Goal: Task Accomplishment & Management: Manage account settings

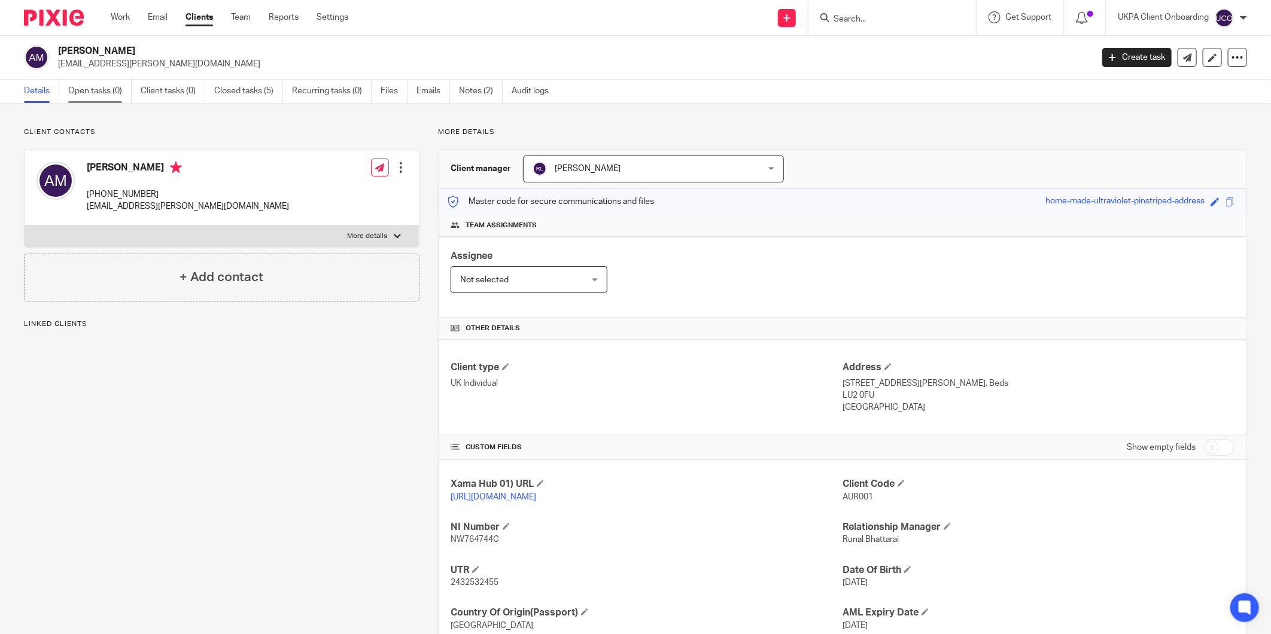
click at [80, 93] on link "Open tasks (0)" at bounding box center [99, 91] width 63 height 23
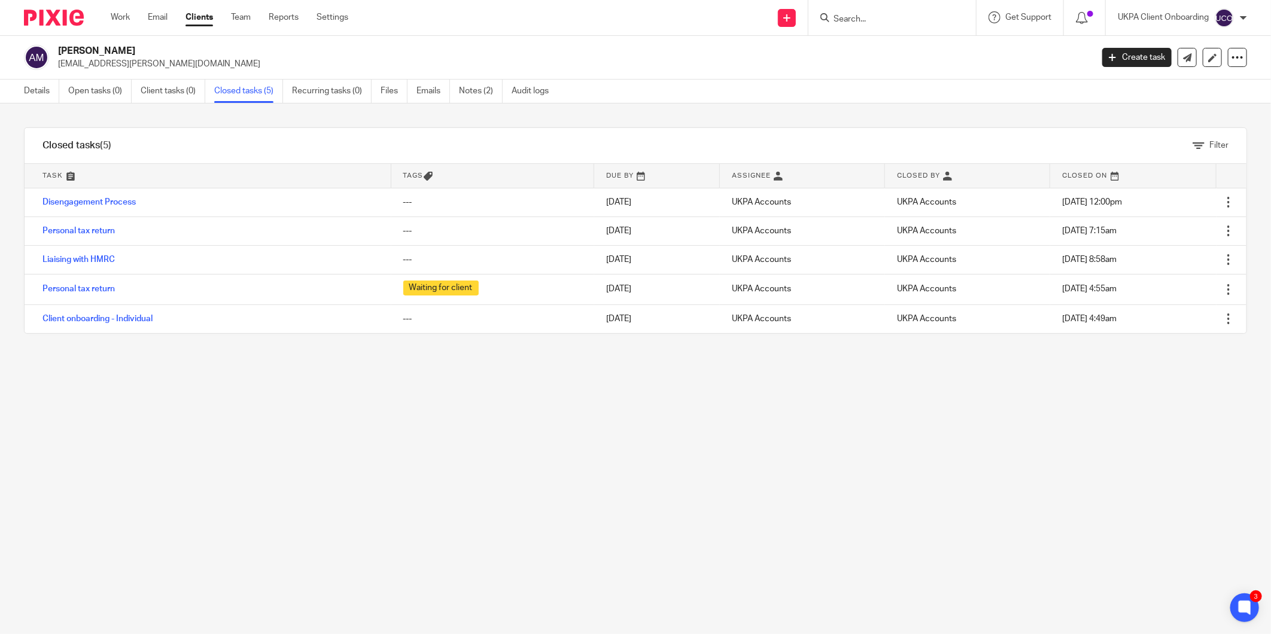
click at [852, 23] on input "Search" at bounding box center [886, 19] width 108 height 11
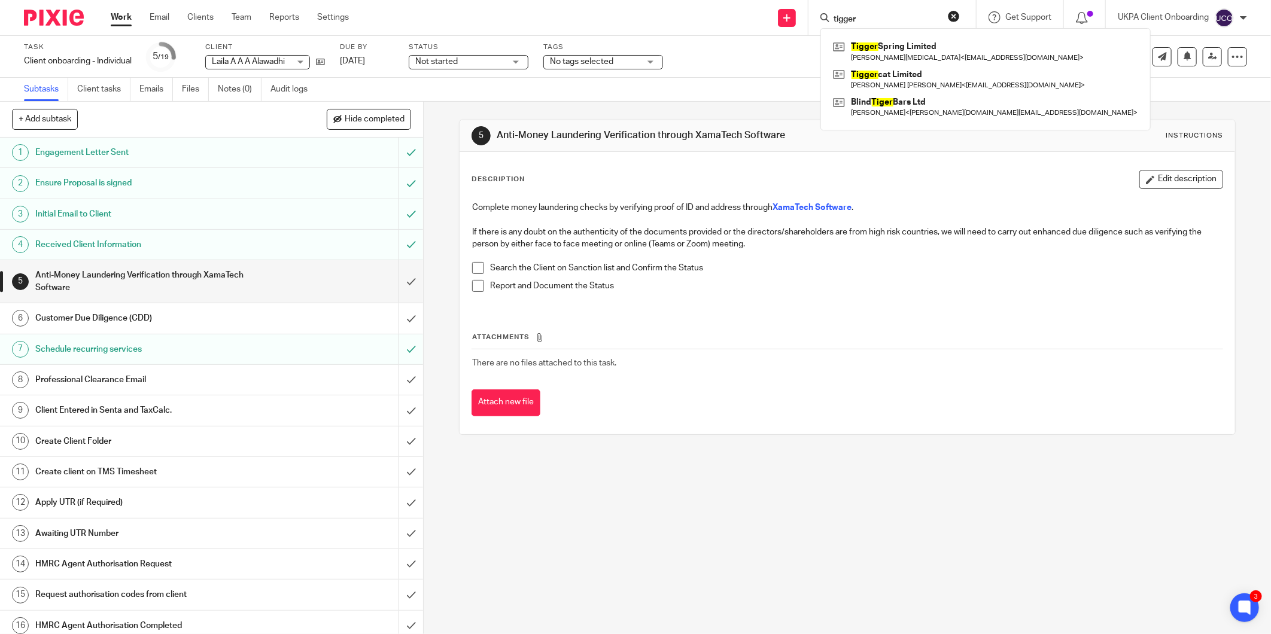
click at [1102, 121] on div "5 Anti-Money Laundering Verification through XamaTech Software Instructions" at bounding box center [848, 136] width 776 height 32
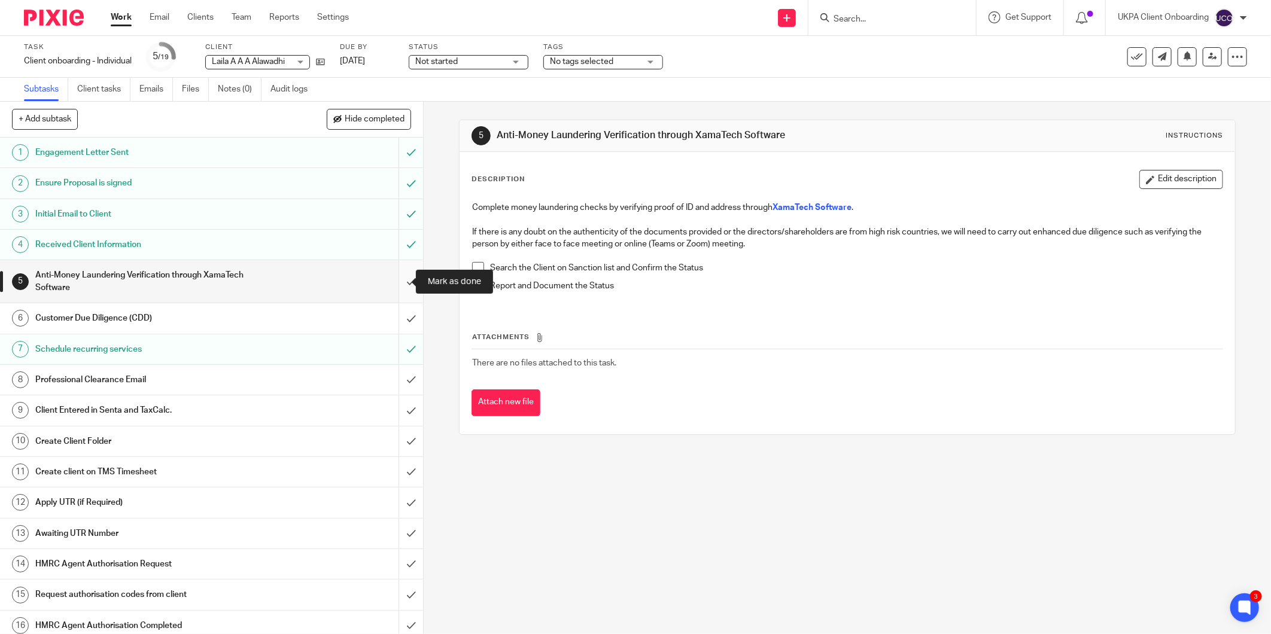
click at [403, 283] on input "submit" at bounding box center [211, 281] width 423 height 42
click at [402, 315] on input "submit" at bounding box center [211, 318] width 423 height 30
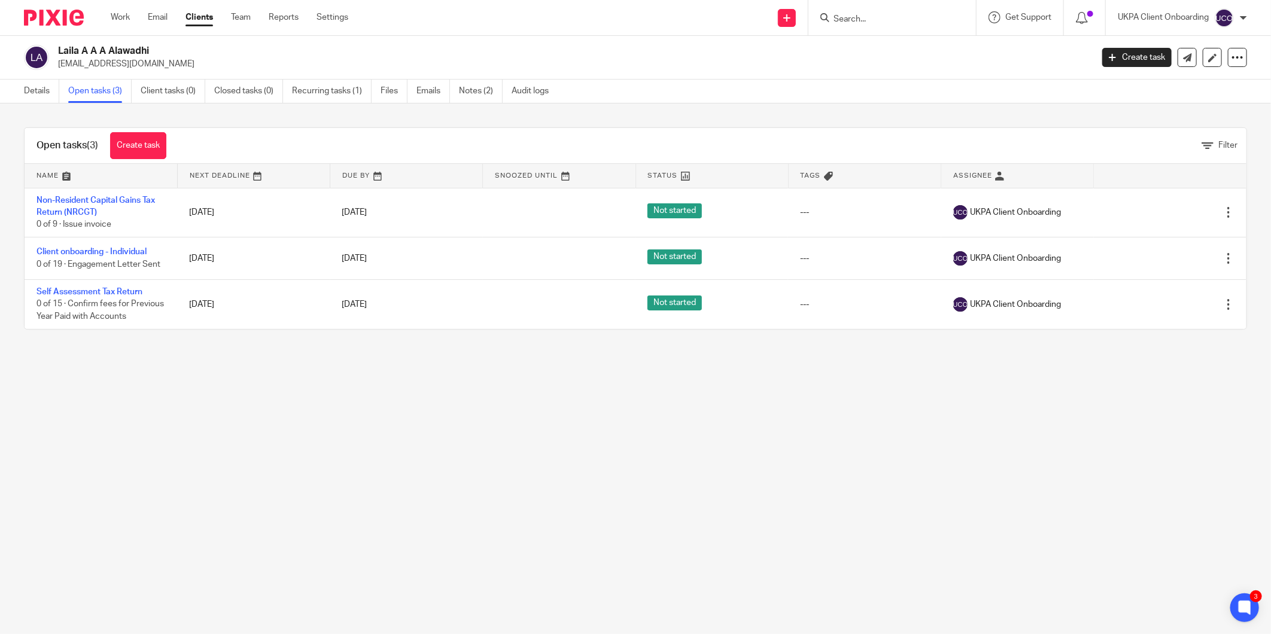
click at [64, 48] on h2 "Laila A A A Alawadhi" at bounding box center [468, 51] width 821 height 13
copy div "Laila A A A Alawadhi"
click at [31, 92] on link "Details" at bounding box center [41, 91] width 35 height 23
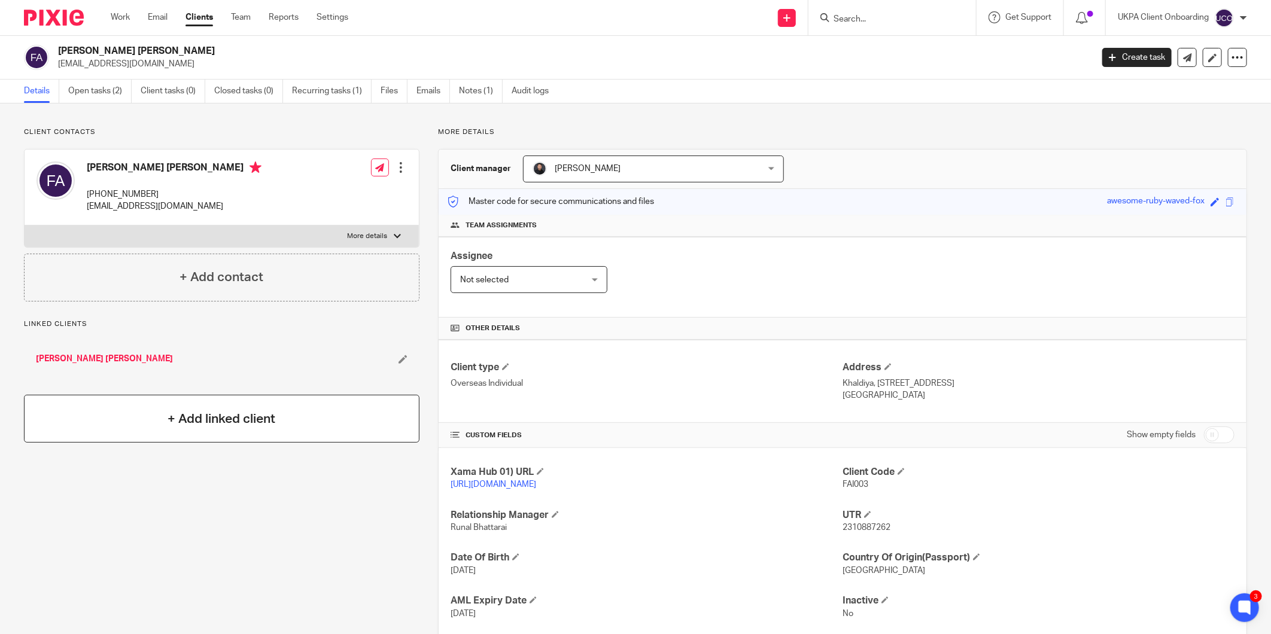
click at [212, 414] on h4 "+ Add linked client" at bounding box center [222, 419] width 108 height 19
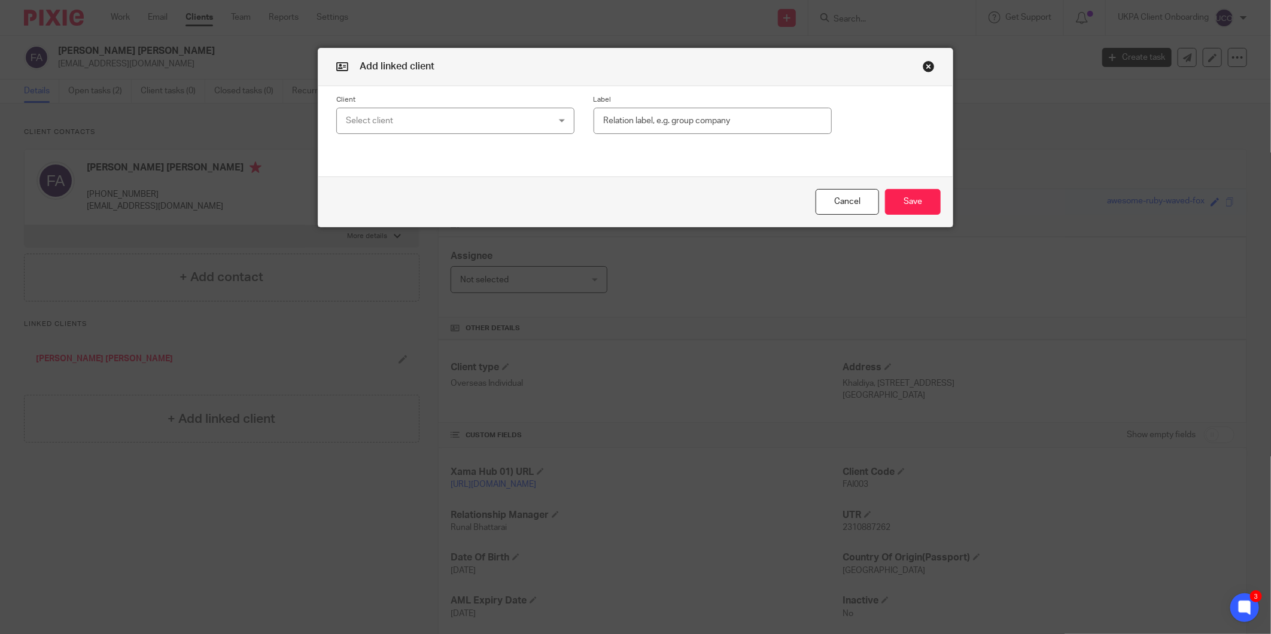
click at [515, 121] on div "Select client" at bounding box center [437, 120] width 183 height 25
type input "alawadhi"
click div "Cancel Save"
click button "Cancel"
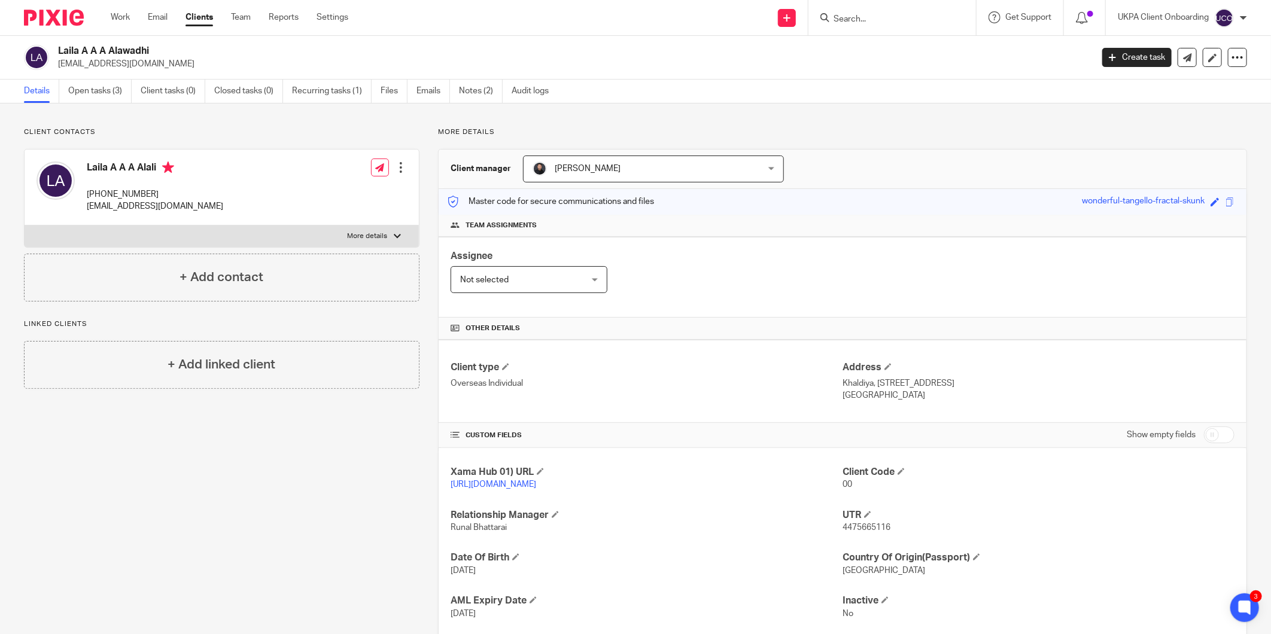
drag, startPoint x: 918, startPoint y: 371, endPoint x: 914, endPoint y: 381, distance: 11.0
click at [918, 371] on h4 "Address" at bounding box center [1039, 367] width 392 height 13
click at [913, 390] on p "Khaldiya, Block 4, St. 42, house 18, State of Kuwait" at bounding box center [1039, 384] width 392 height 12
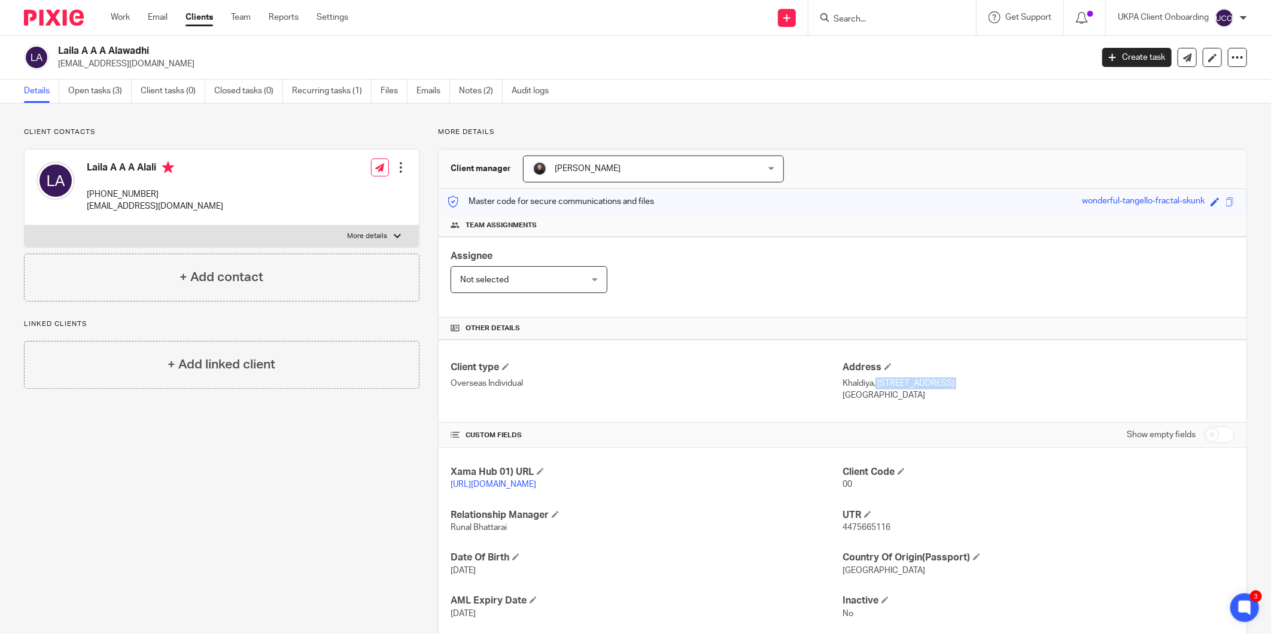
copy div "Khaldiya, Block 4, St. 42, house 18, State of Kuwait"
click at [898, 470] on span at bounding box center [901, 471] width 7 height 7
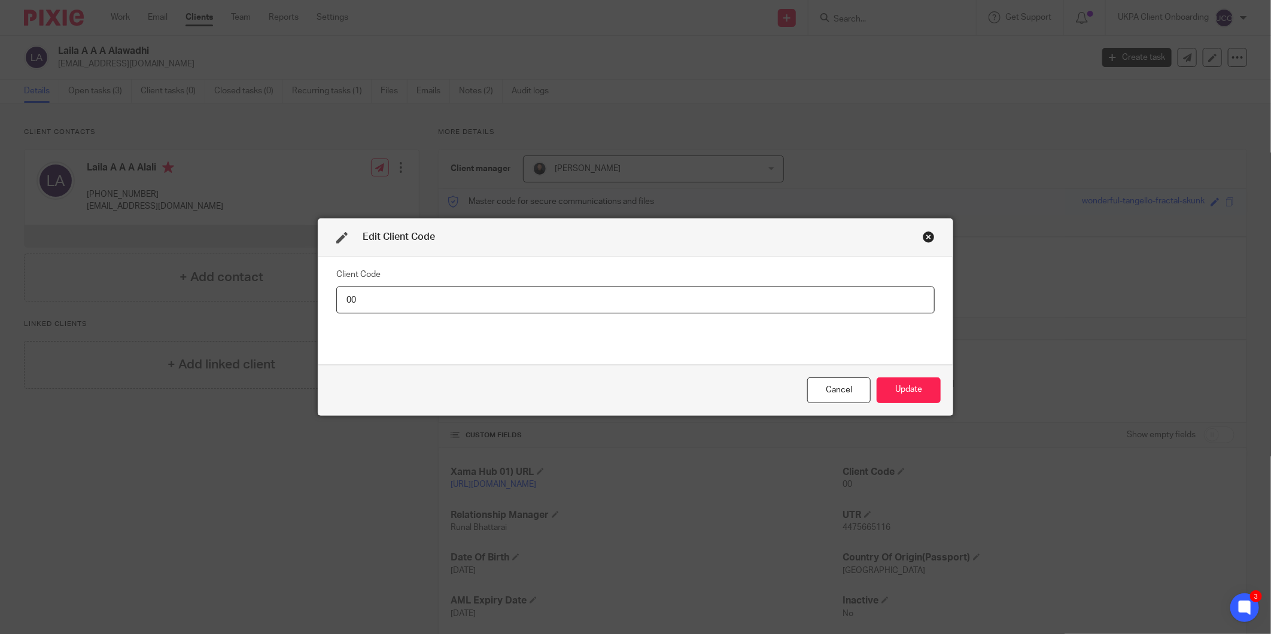
click at [786, 308] on input "00" at bounding box center [635, 300] width 598 height 27
type input "LAI001"
click at [918, 397] on button "Update" at bounding box center [909, 391] width 64 height 26
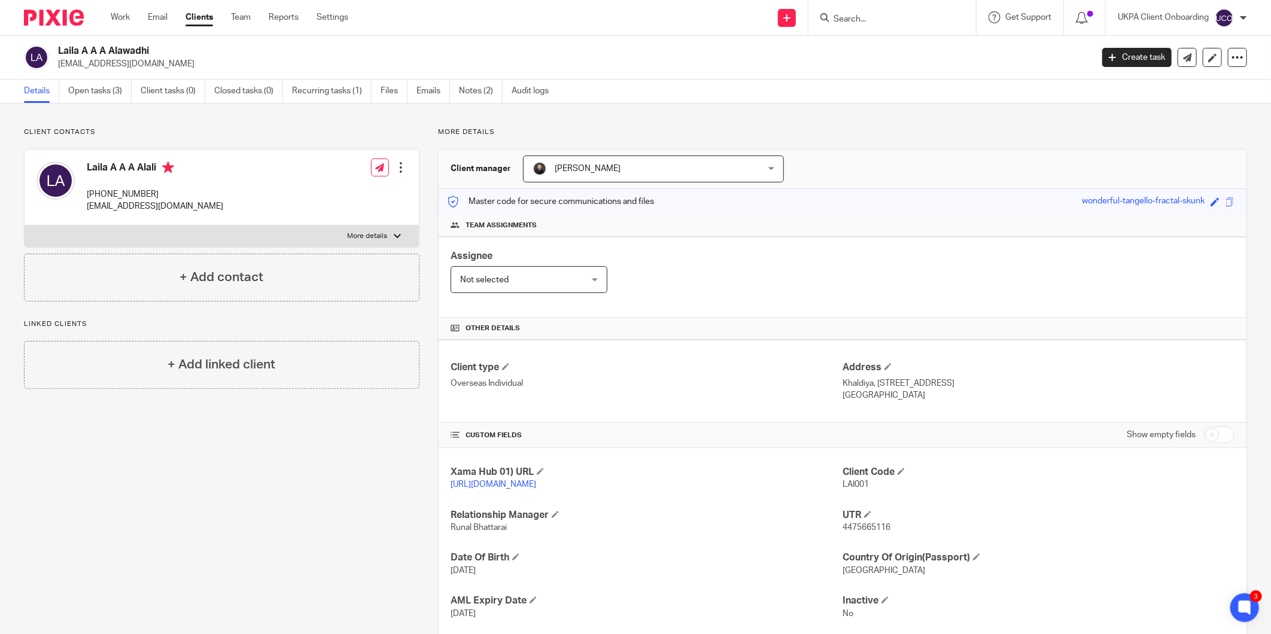
drag, startPoint x: 108, startPoint y: 50, endPoint x: 50, endPoint y: 48, distance: 58.1
click at [50, 48] on div "Laila A A A Alawadhi l.al-awadhi@hotmail.com" at bounding box center [554, 57] width 1060 height 25
copy div "Laila A A A"
click at [138, 58] on p "l.al-awadhi@hotmail.com" at bounding box center [571, 64] width 1026 height 12
drag, startPoint x: 138, startPoint y: 57, endPoint x: 140, endPoint y: 49, distance: 8.1
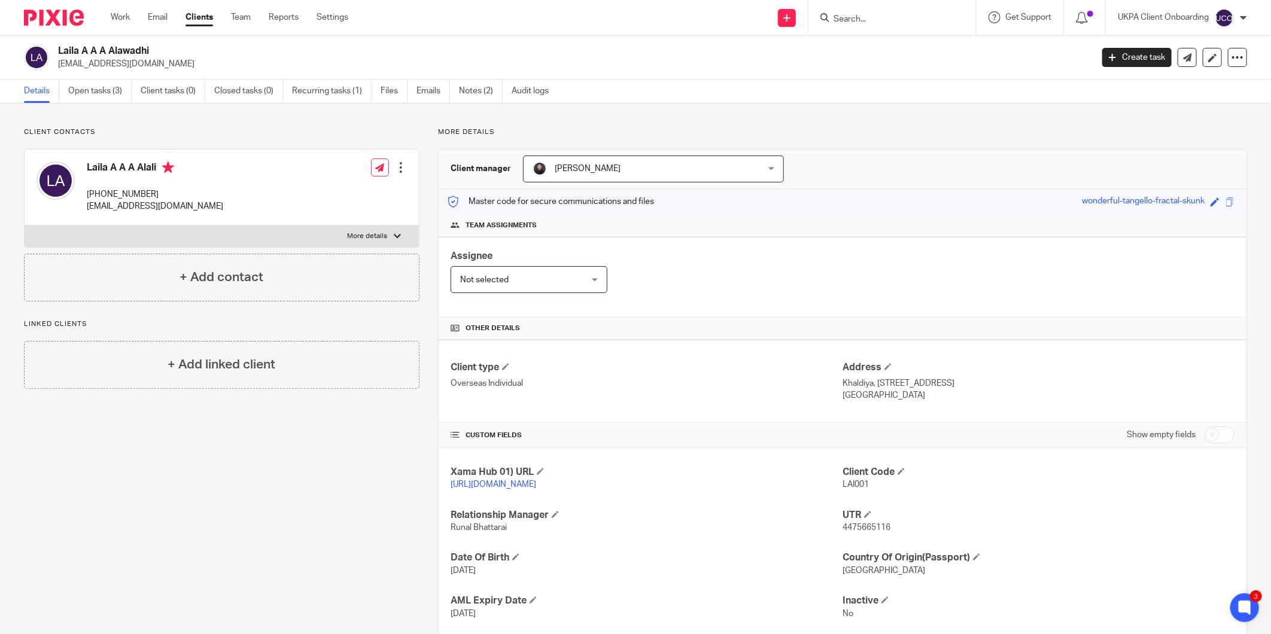
click at [140, 49] on h2 "Laila A A A Alawadhi" at bounding box center [468, 51] width 821 height 13
copy h2 "Alawadhi"
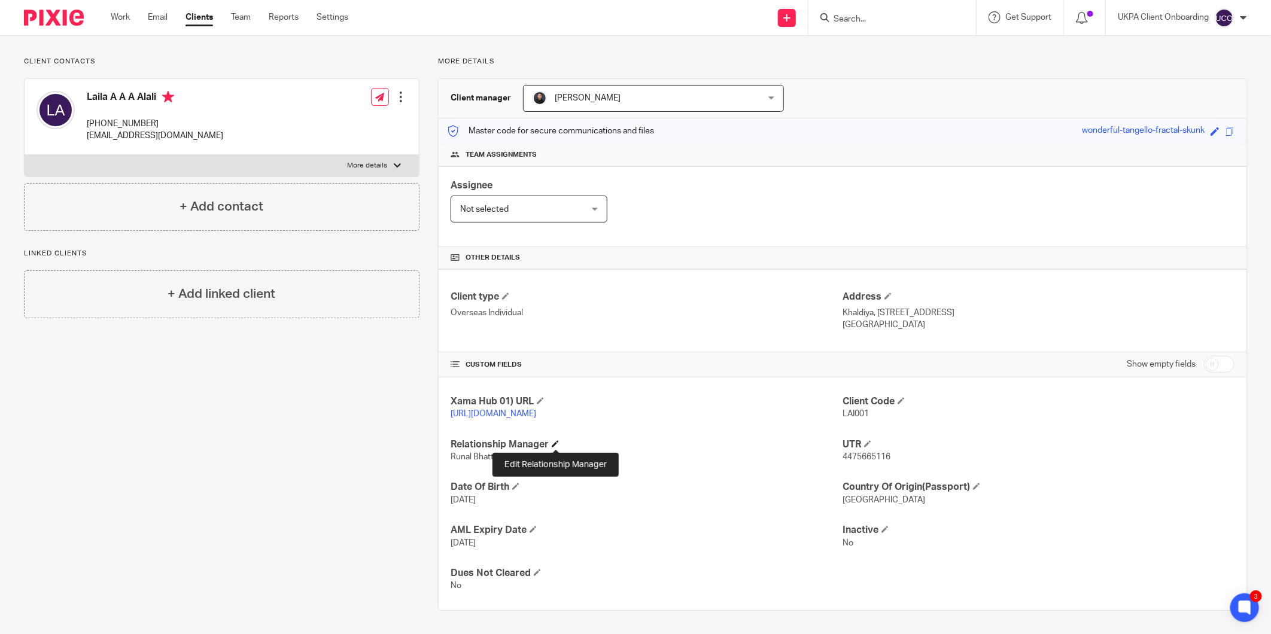
scroll to position [72, 0]
click at [874, 458] on span "4475665116" at bounding box center [867, 456] width 48 height 8
copy span "4475665116"
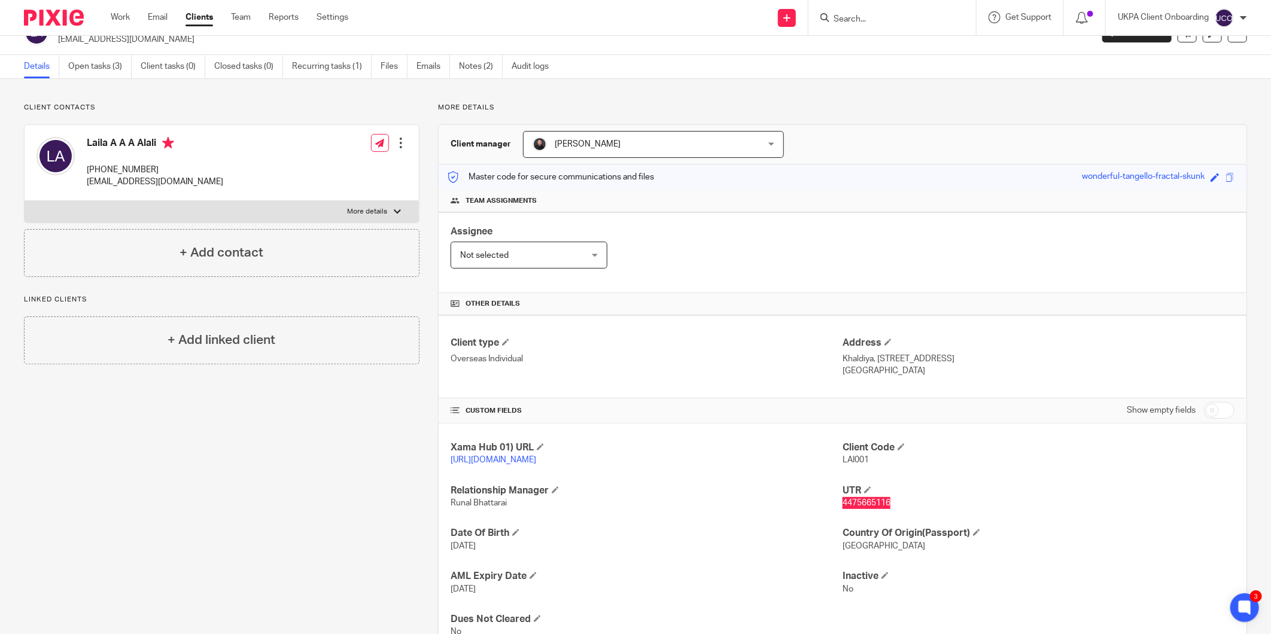
scroll to position [0, 0]
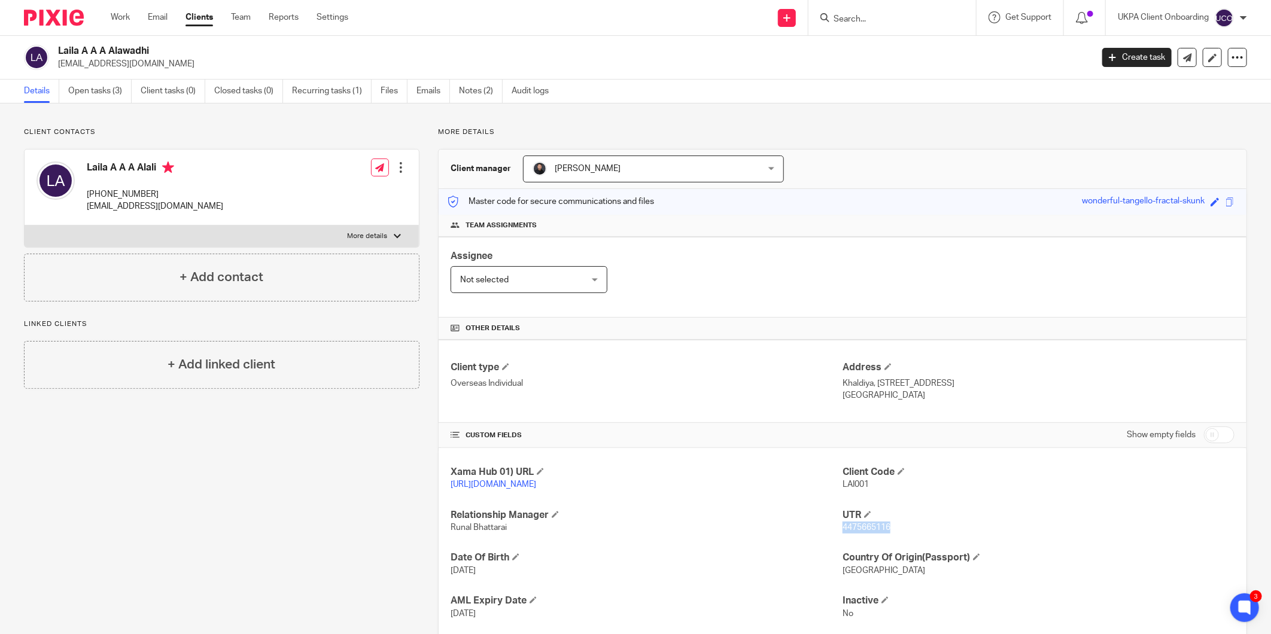
click at [962, 384] on p "Khaldiya, Block 4, St. 42, house 18, State of Kuwait" at bounding box center [1039, 384] width 392 height 12
copy div "Khaldiya, Block 4, St. 42, house 18, State of Kuwait"
click at [129, 193] on p "+965-9998-7775" at bounding box center [155, 195] width 136 height 12
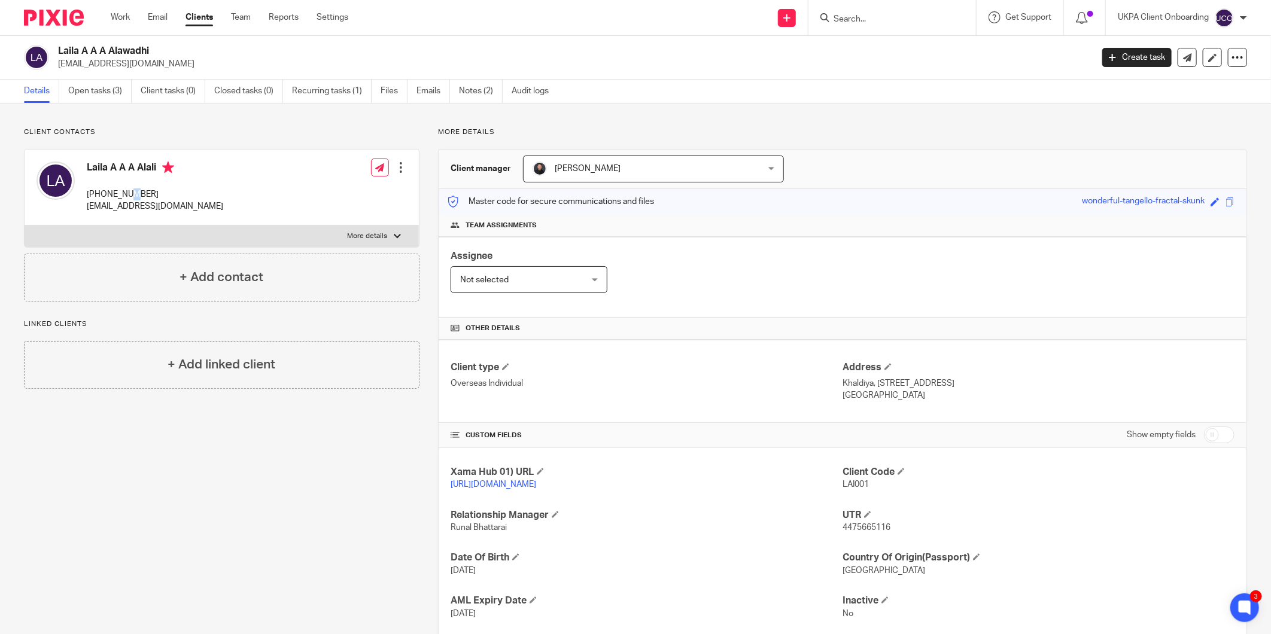
click at [129, 193] on p "+965-9998-7775" at bounding box center [155, 195] width 136 height 12
copy div "+965-9998-7775"
click at [169, 200] on p "l.al-awadhi@hotmail.com" at bounding box center [155, 206] width 136 height 12
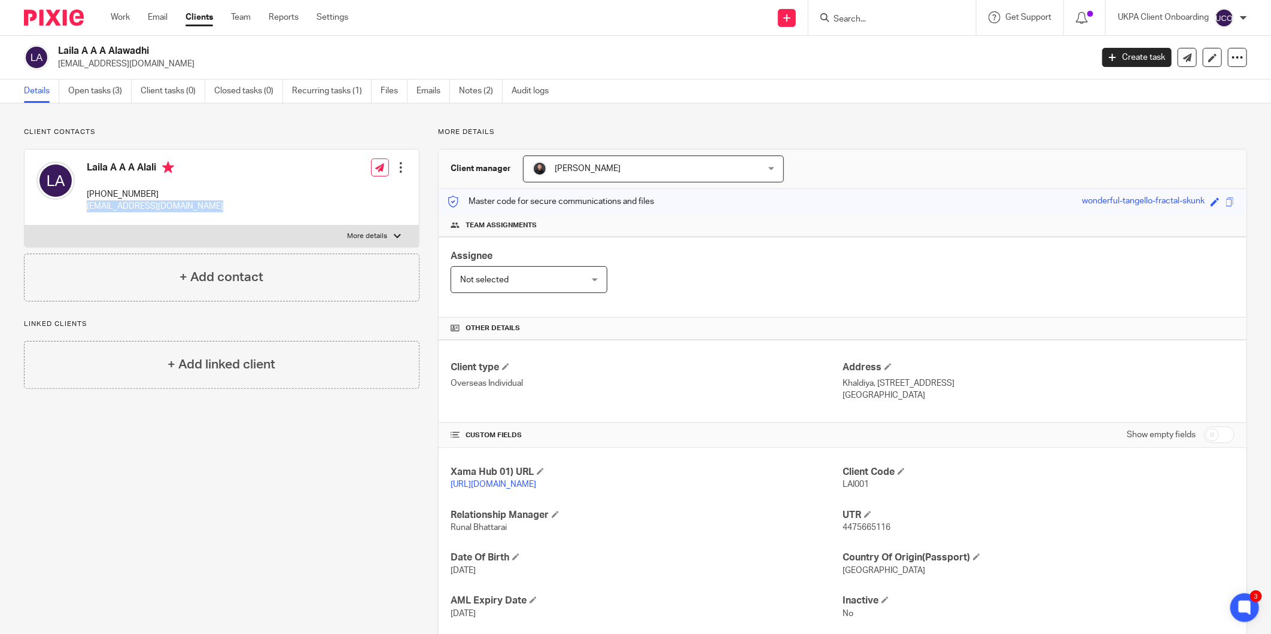
click at [169, 200] on p "l.al-awadhi@hotmail.com" at bounding box center [155, 206] width 136 height 12
copy div "l.al-awadhi@hotmail.com"
click at [108, 51] on h2 "Laila A A A Alawadhi" at bounding box center [468, 51] width 821 height 13
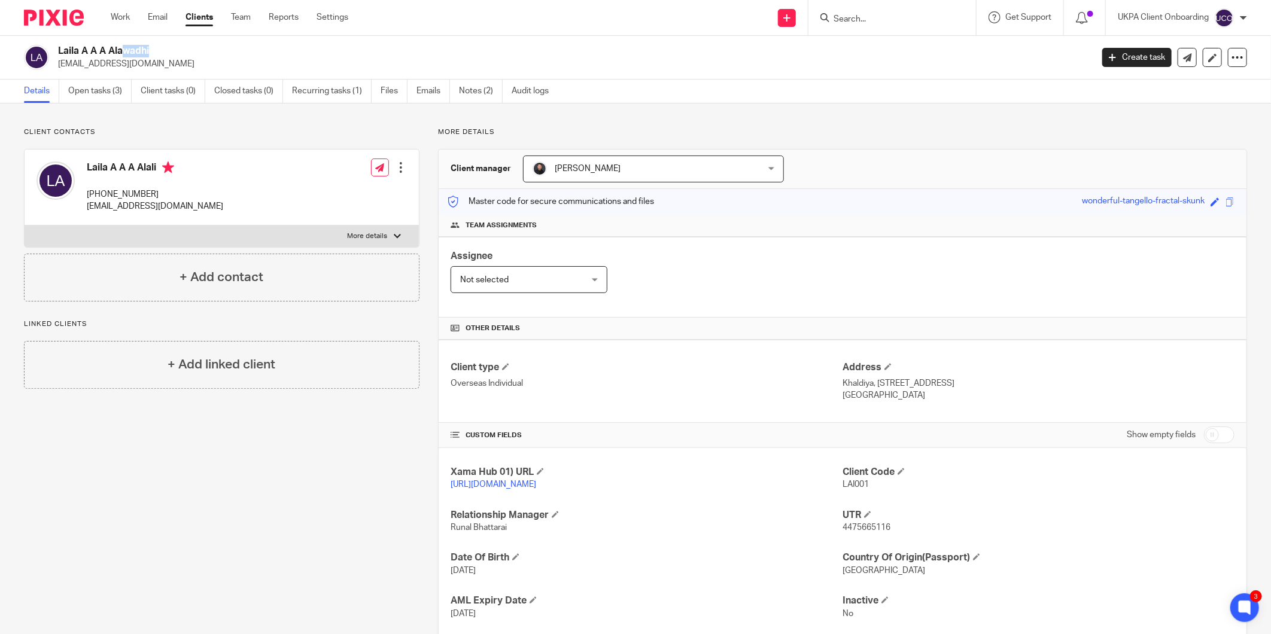
copy div "Laila A A A Alawadhi"
click at [931, 382] on p "Khaldiya, [STREET_ADDRESS]" at bounding box center [1039, 384] width 392 height 12
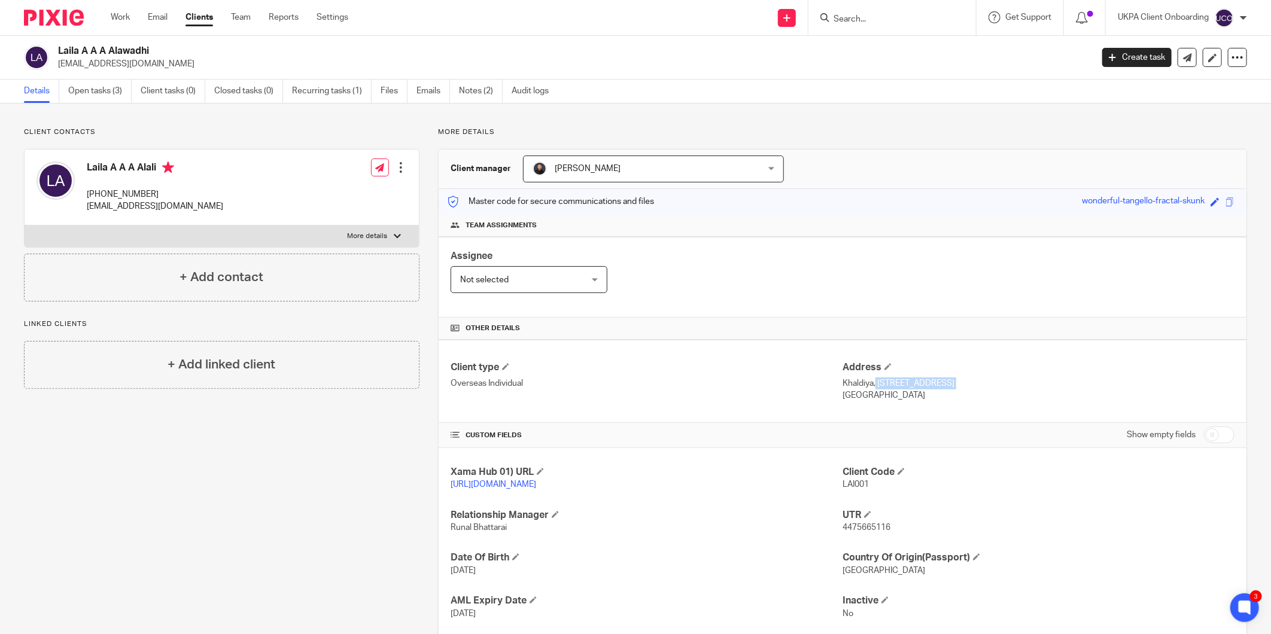
copy div "Khaldiya, [STREET_ADDRESS]"
click at [127, 165] on h4 "Laila A A A Alali" at bounding box center [155, 169] width 136 height 15
copy h4 "Laila A A A Alali"
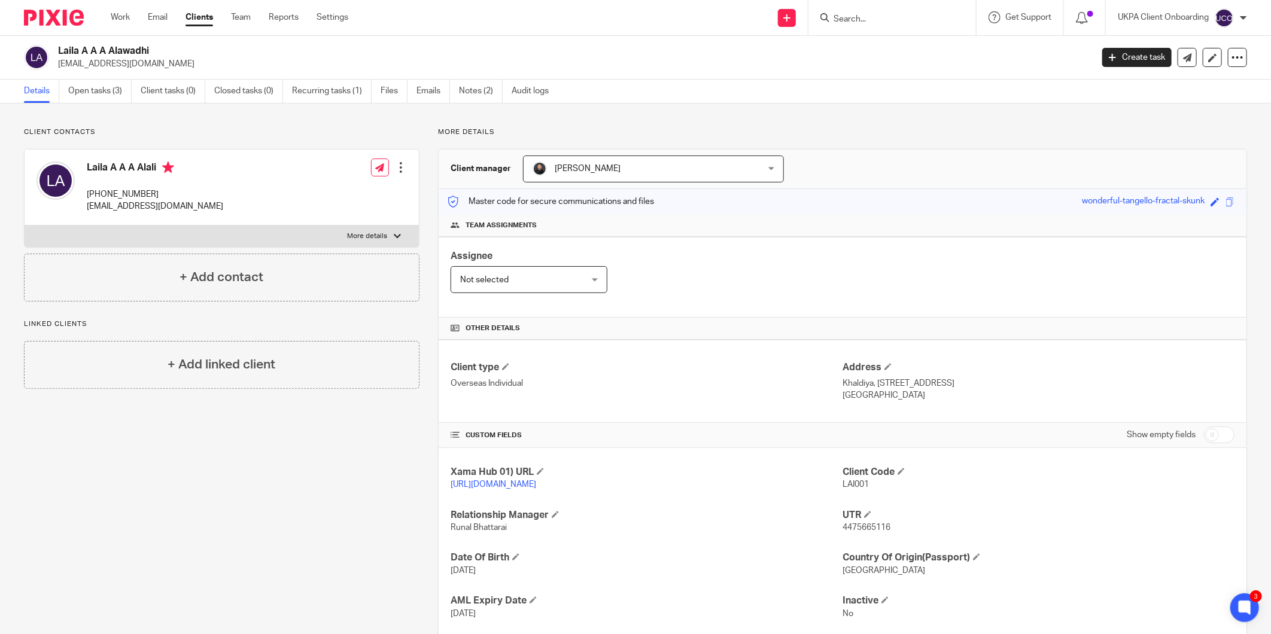
click at [130, 50] on h2 "Laila A A A Alawadhi" at bounding box center [468, 51] width 821 height 13
click at [156, 212] on p "[EMAIL_ADDRESS][DOMAIN_NAME]" at bounding box center [155, 206] width 136 height 12
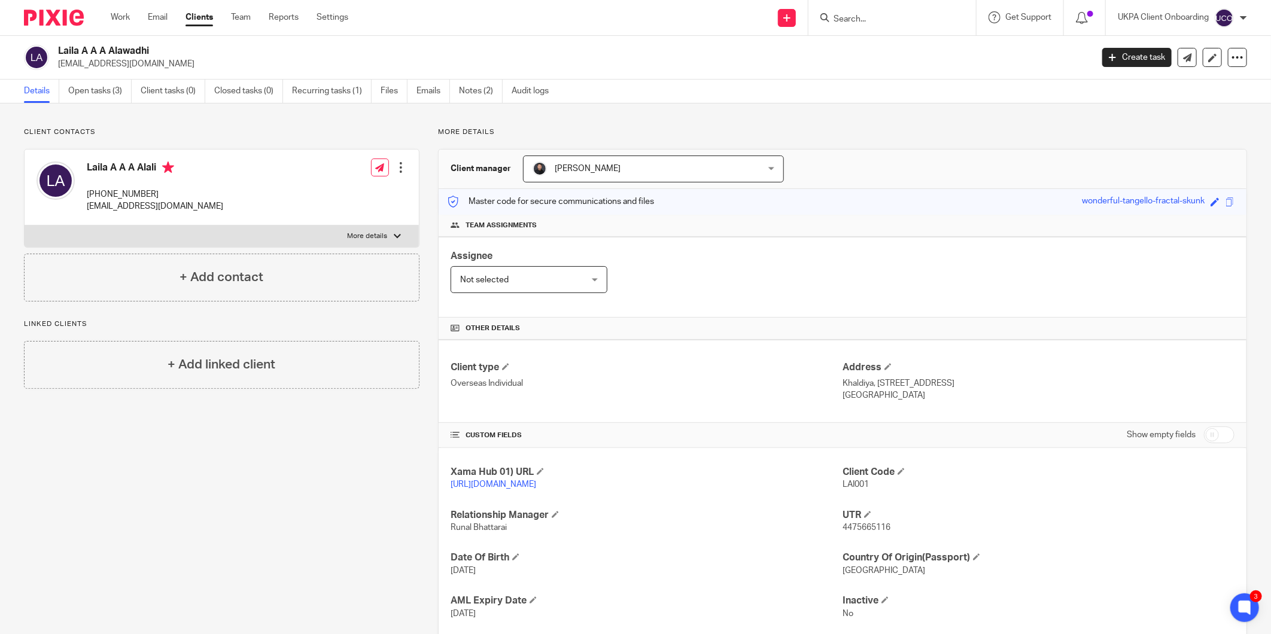
click at [127, 199] on p "[PHONE_NUMBER]" at bounding box center [155, 195] width 136 height 12
click at [97, 69] on p "[EMAIL_ADDRESS][DOMAIN_NAME]" at bounding box center [571, 64] width 1026 height 12
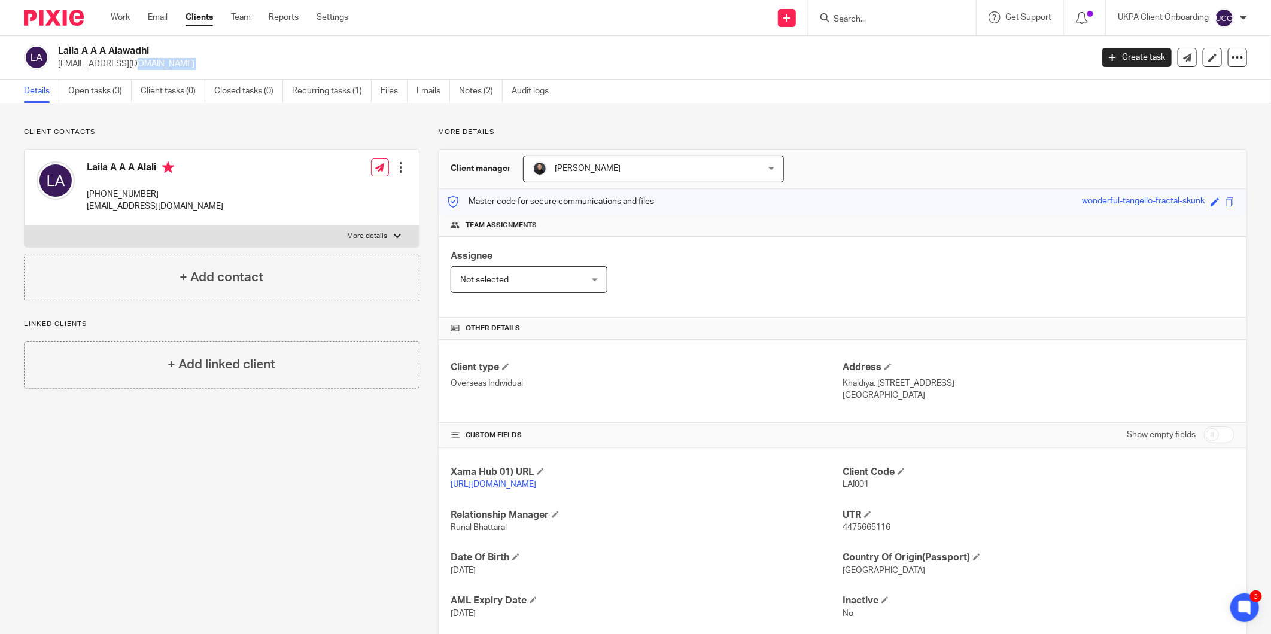
click at [97, 69] on p "[EMAIL_ADDRESS][DOMAIN_NAME]" at bounding box center [571, 64] width 1026 height 12
click at [483, 96] on link "Notes (2)" at bounding box center [481, 91] width 44 height 23
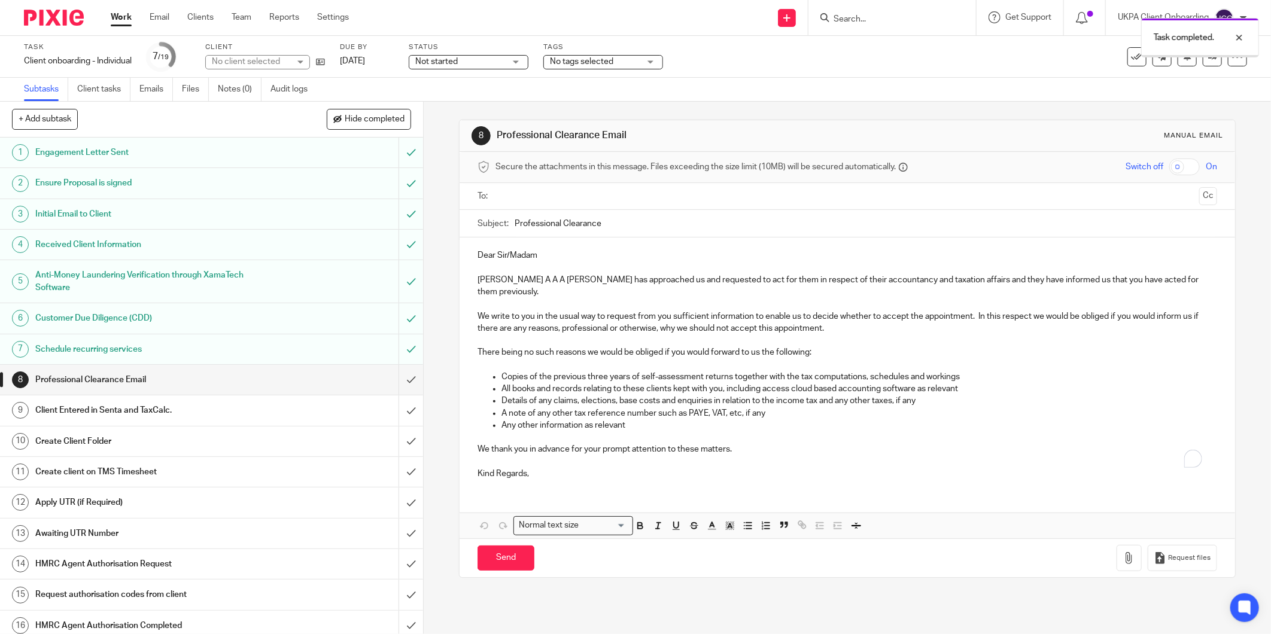
scroll to position [101, 0]
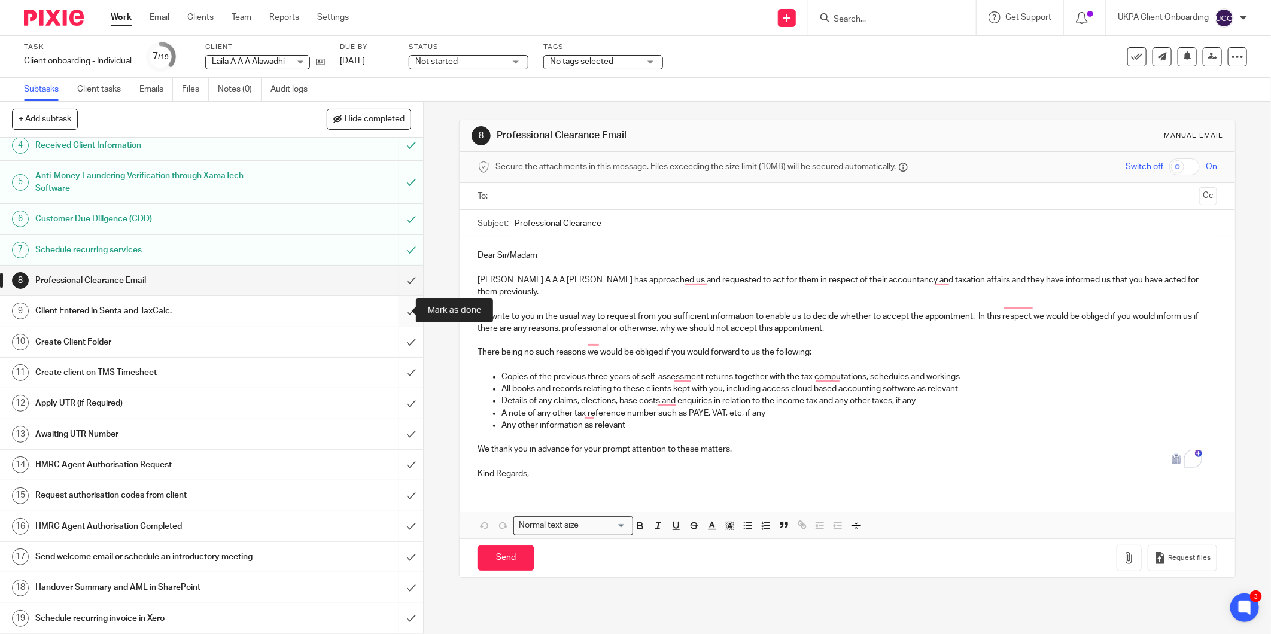
click at [396, 309] on input "submit" at bounding box center [211, 311] width 423 height 30
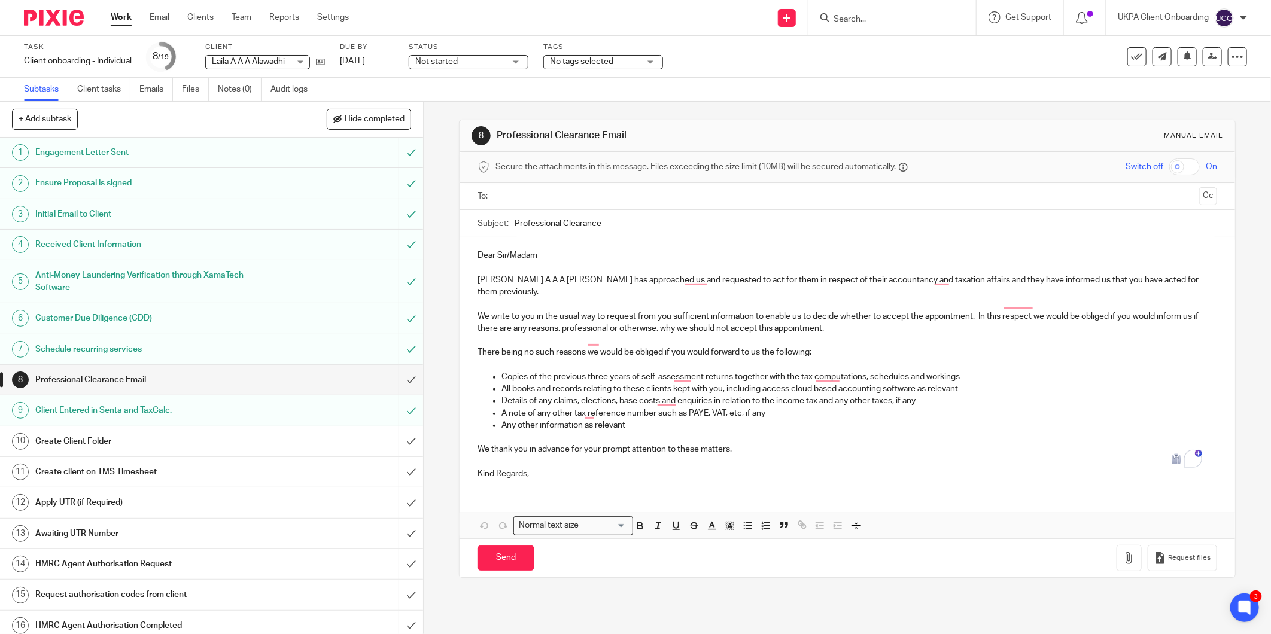
click at [892, 20] on input "Search" at bounding box center [886, 19] width 108 height 11
paste input "[PERSON_NAME]"
type input "[PERSON_NAME]"
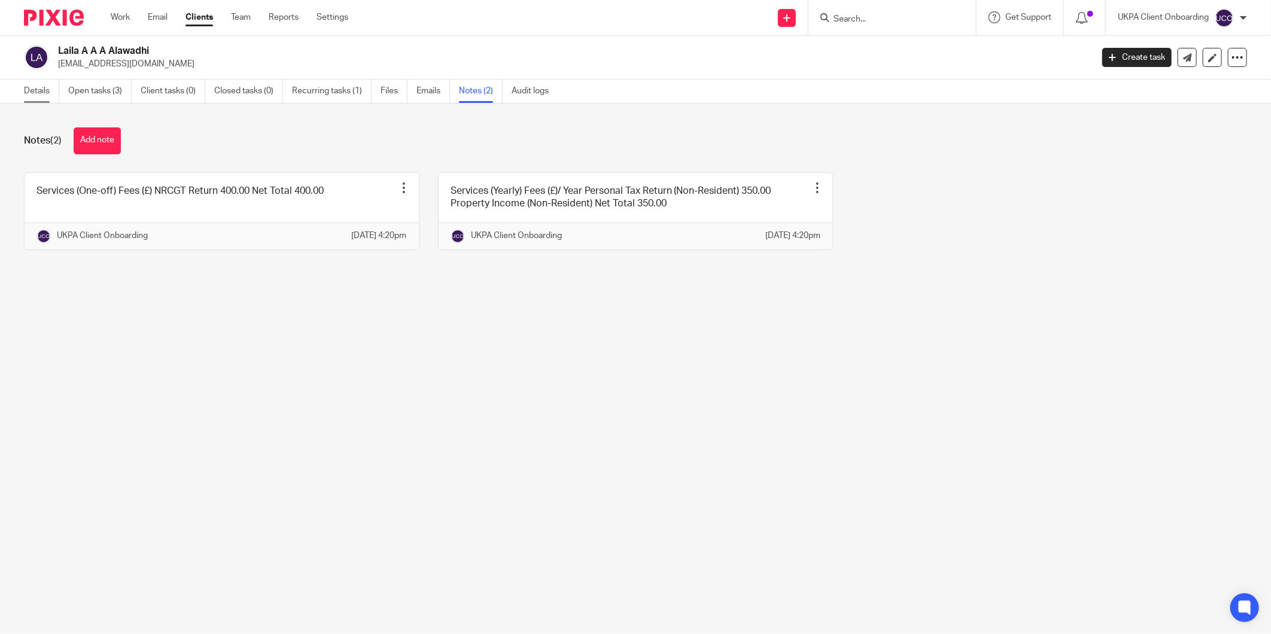
click at [37, 85] on link "Details" at bounding box center [41, 91] width 35 height 23
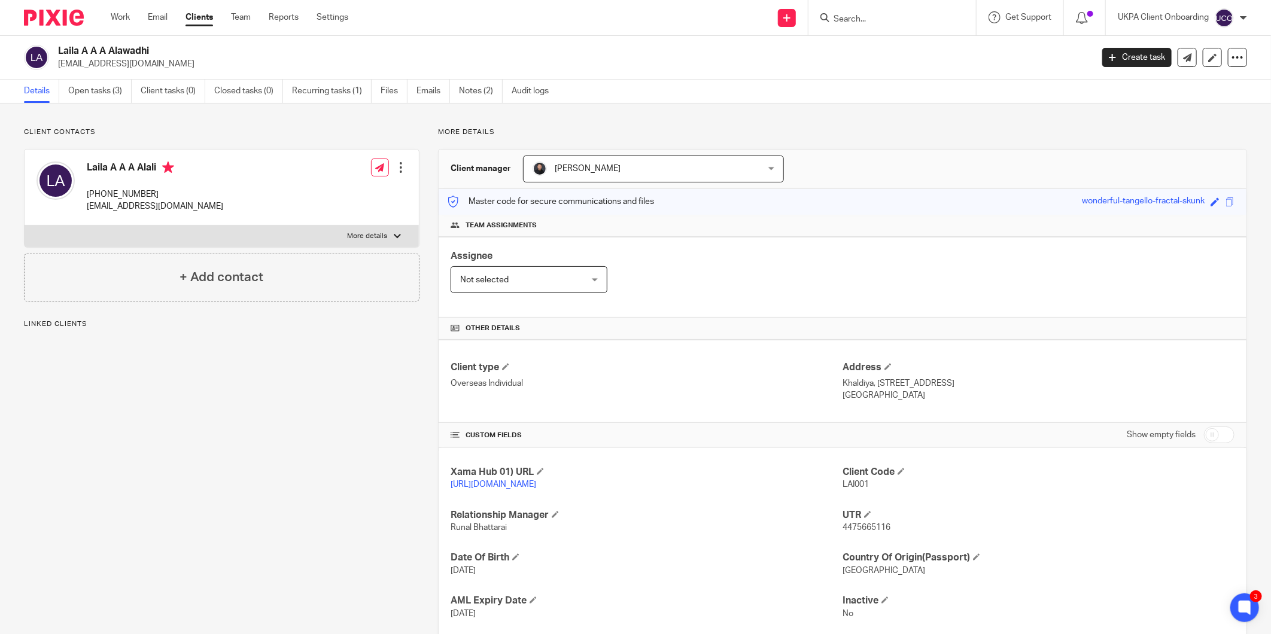
click at [846, 487] on span "LAI001" at bounding box center [856, 485] width 26 height 8
copy span "LAI001"
click at [127, 46] on h2 "Laila A A A Alawadhi" at bounding box center [468, 51] width 821 height 13
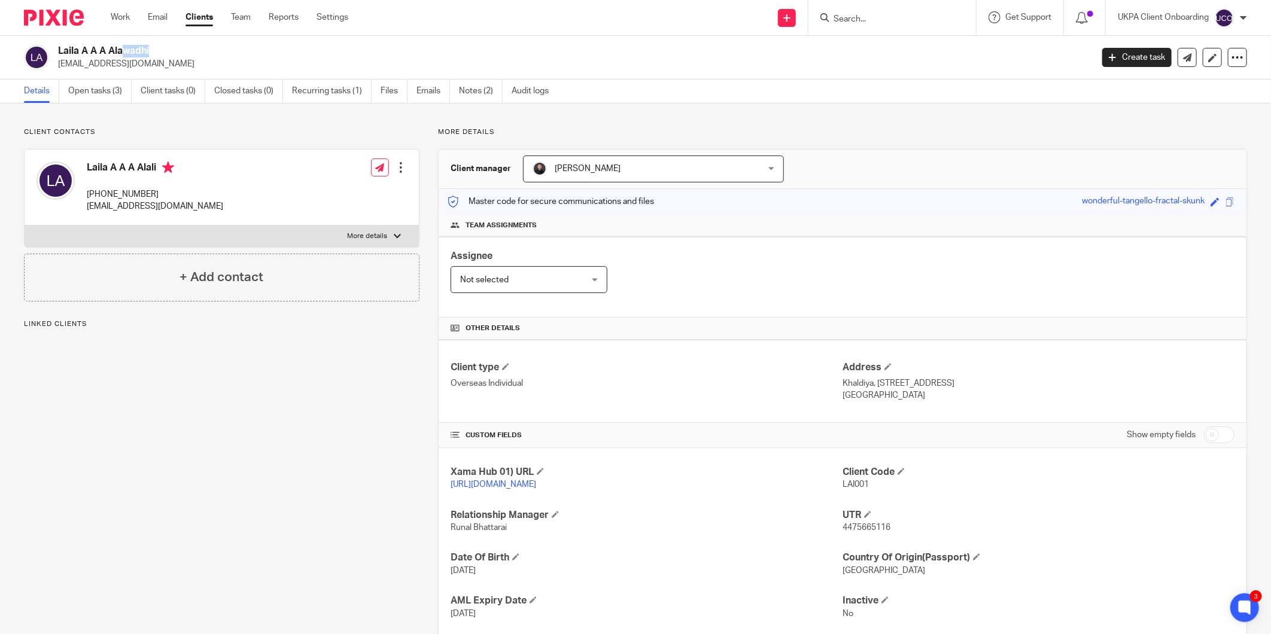
click at [127, 46] on h2 "Laila A A A Alawadhi" at bounding box center [468, 51] width 821 height 13
copy div "Laila A A A Alawadhi"
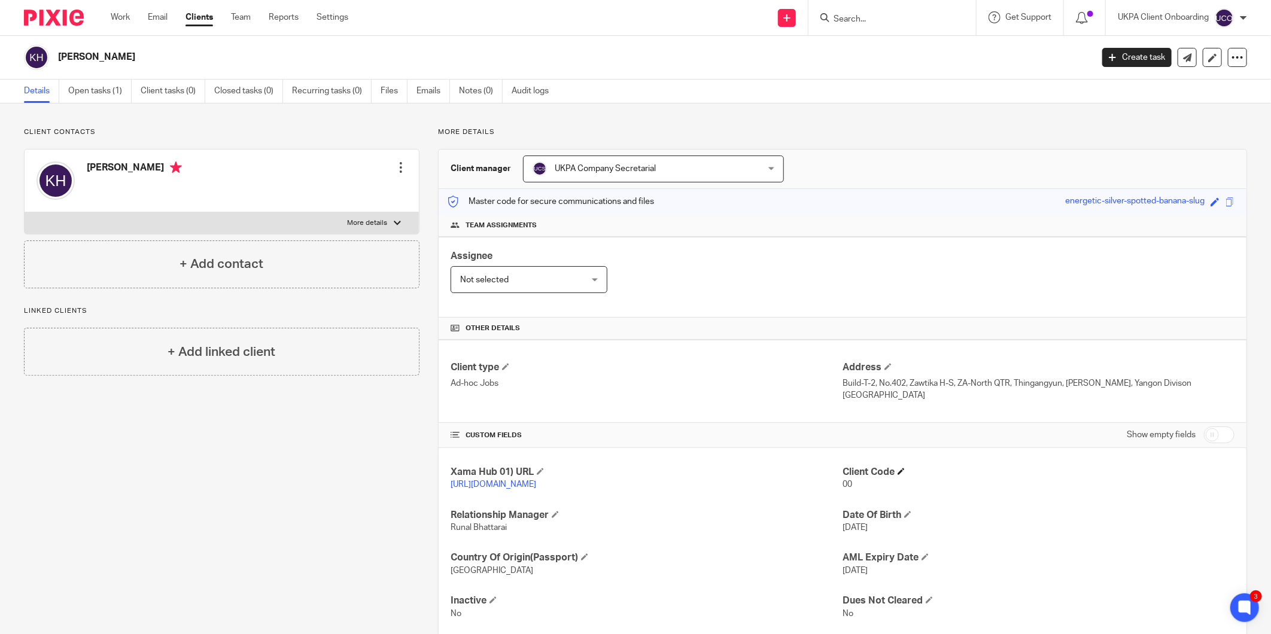
click at [898, 476] on h4 "Client Code" at bounding box center [1039, 472] width 392 height 13
click at [899, 468] on h4 "Client Code" at bounding box center [1039, 472] width 392 height 13
click at [898, 473] on span at bounding box center [901, 471] width 7 height 7
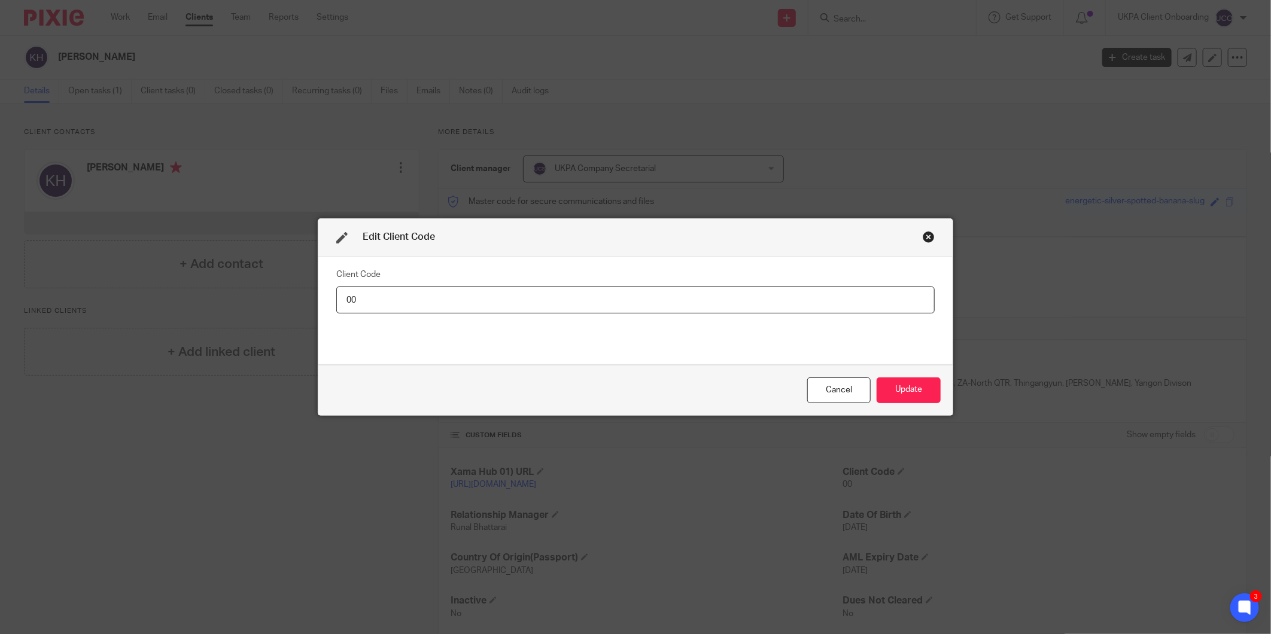
click at [874, 308] on input "00" at bounding box center [635, 300] width 598 height 27
type input "KYI001"
click at [913, 384] on button "Update" at bounding box center [909, 391] width 64 height 26
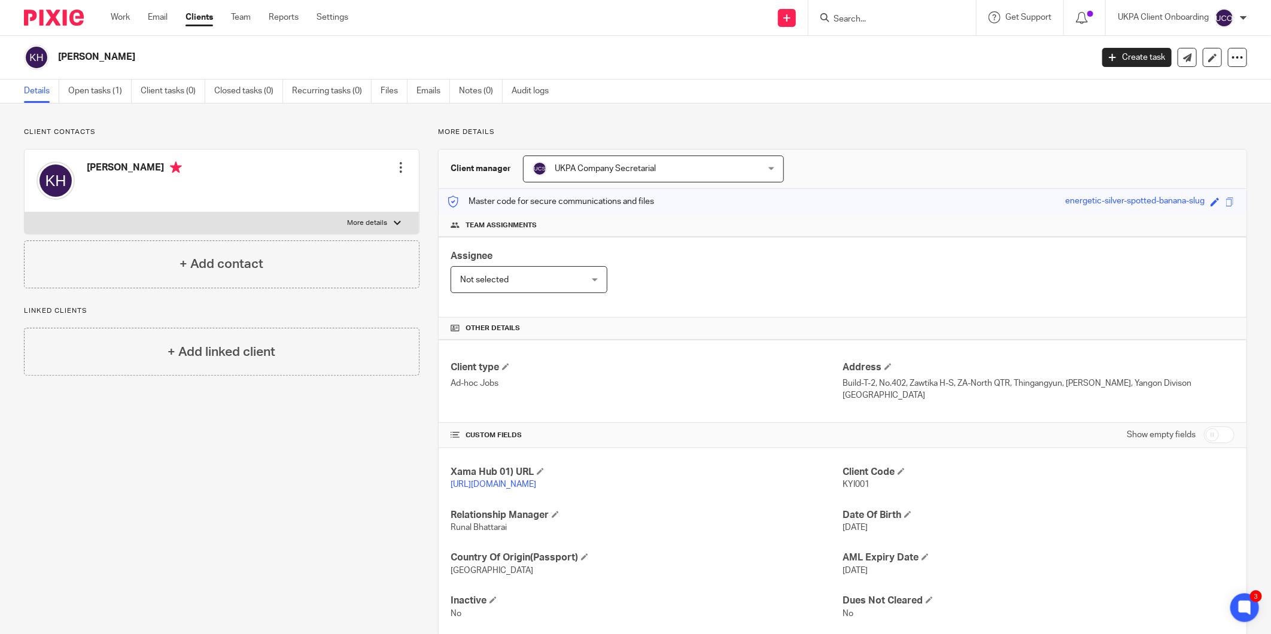
click at [877, 19] on input "Search" at bounding box center [886, 19] width 108 height 11
paste input "[PERSON_NAME]"
type input "[PERSON_NAME]"
click at [931, 47] on link at bounding box center [955, 52] width 250 height 28
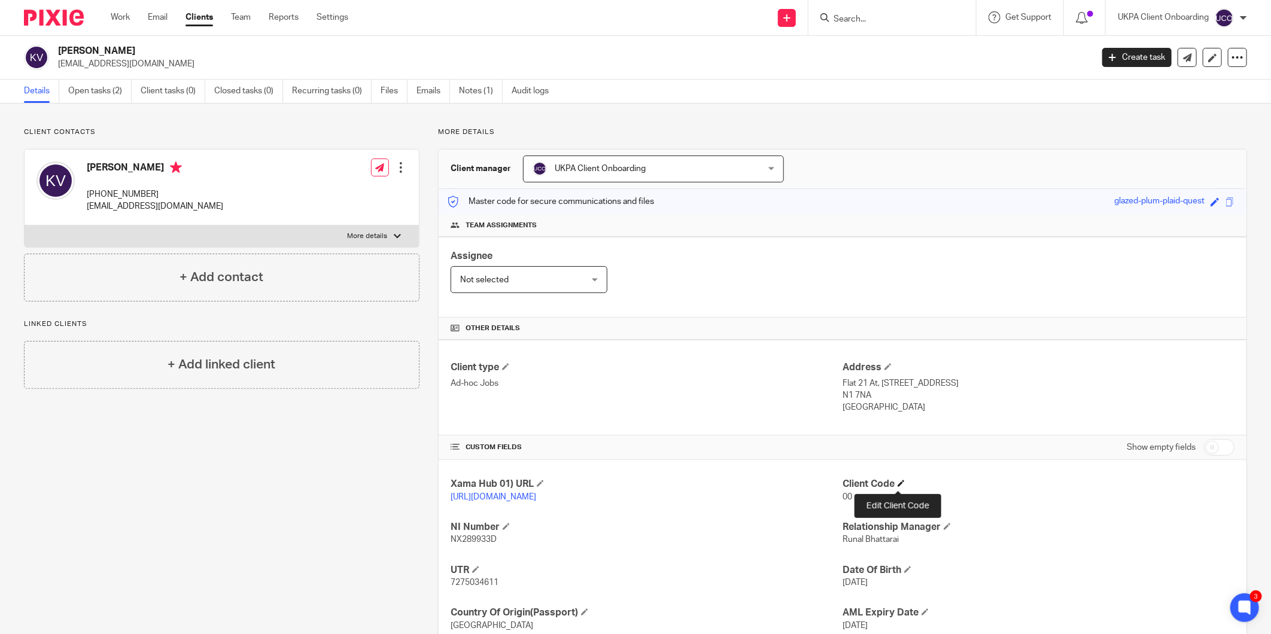
click at [898, 487] on span at bounding box center [901, 483] width 7 height 7
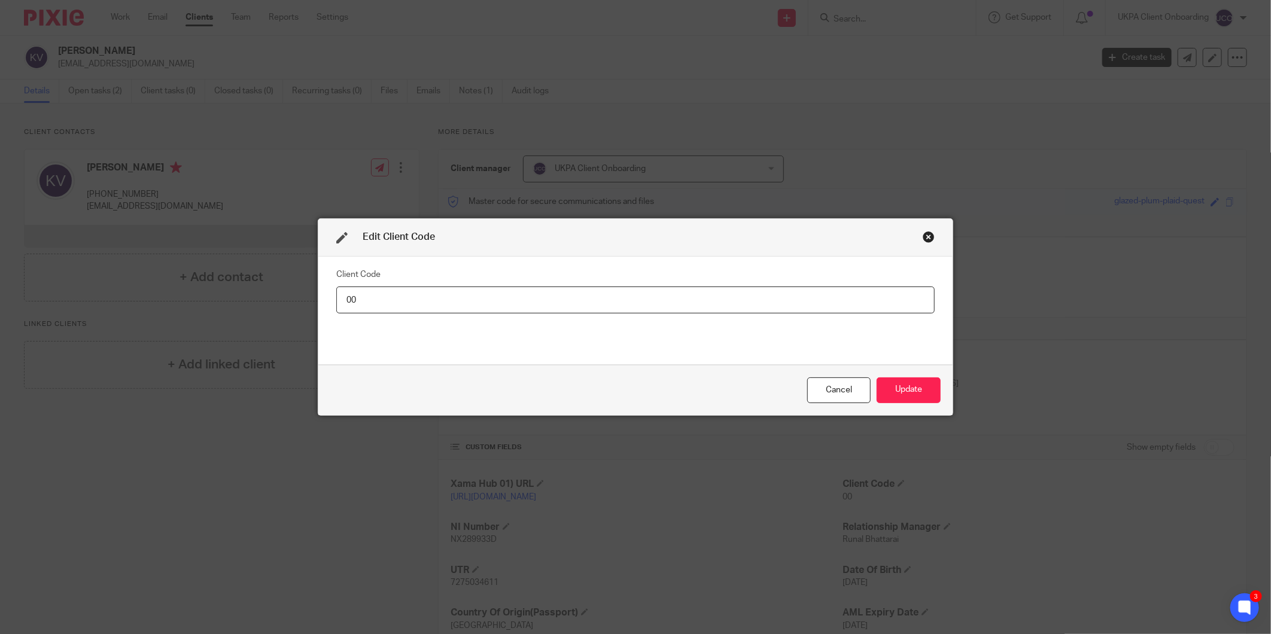
click at [883, 303] on input "00" at bounding box center [635, 300] width 598 height 27
type input "KAT016"
click at [920, 395] on button "Update" at bounding box center [909, 391] width 64 height 26
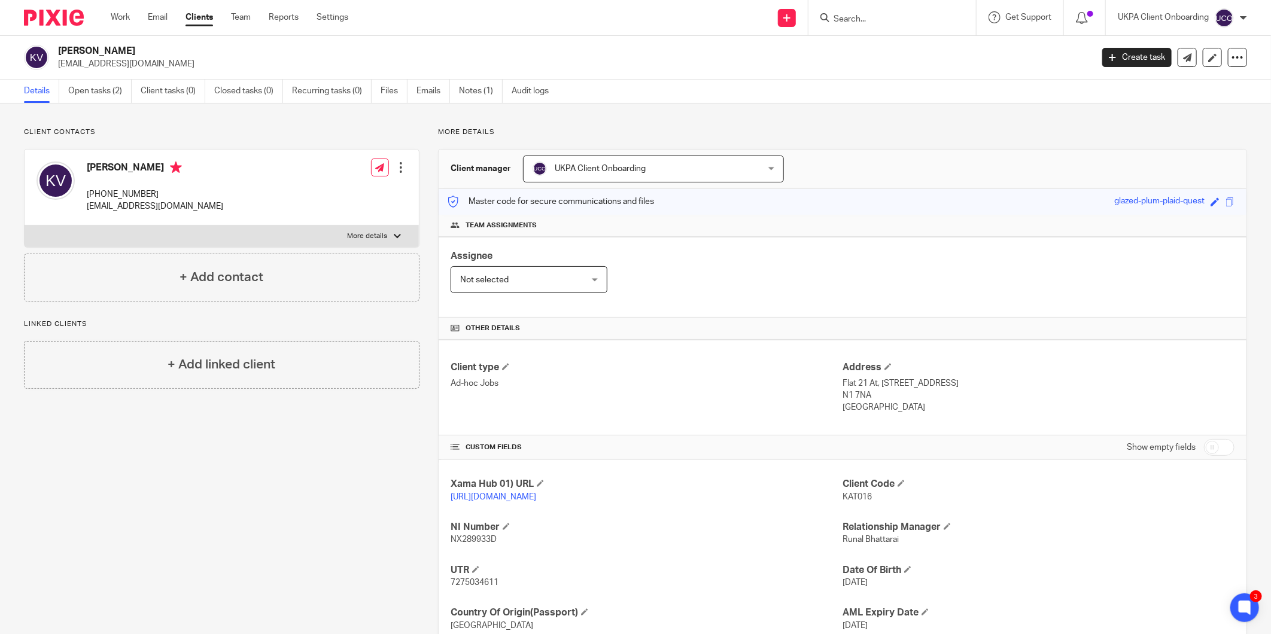
click at [876, 19] on input "Search" at bounding box center [886, 19] width 108 height 11
paste input "[PERSON_NAME]"
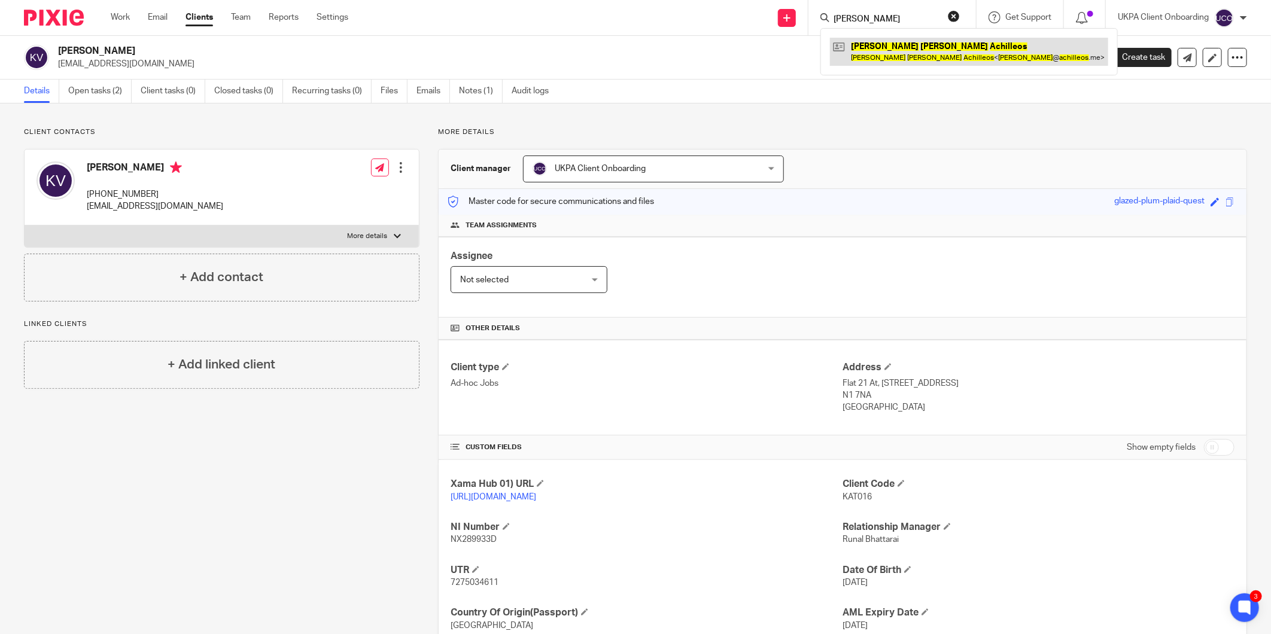
type input "[PERSON_NAME]"
click at [906, 38] on link at bounding box center [969, 52] width 278 height 28
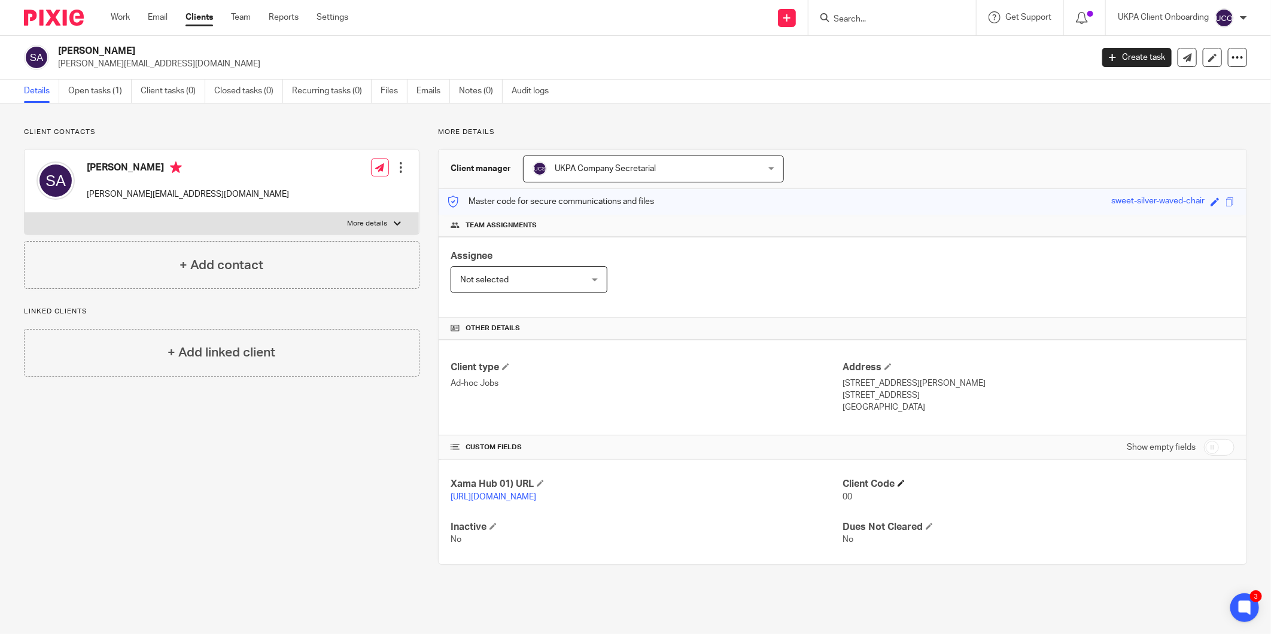
click at [892, 482] on h4 "Client Code" at bounding box center [1039, 484] width 392 height 13
click at [898, 484] on span at bounding box center [901, 483] width 7 height 7
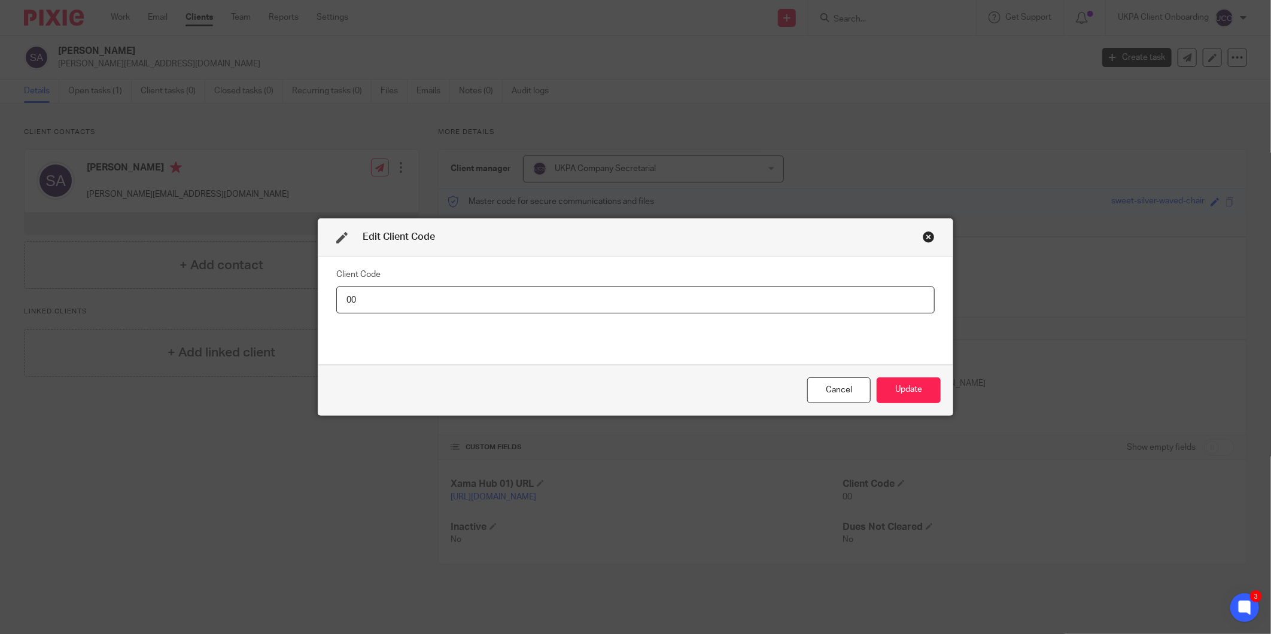
click at [785, 291] on input "00" at bounding box center [635, 300] width 598 height 27
type input "SPY001"
click at [914, 390] on button "Update" at bounding box center [909, 391] width 64 height 26
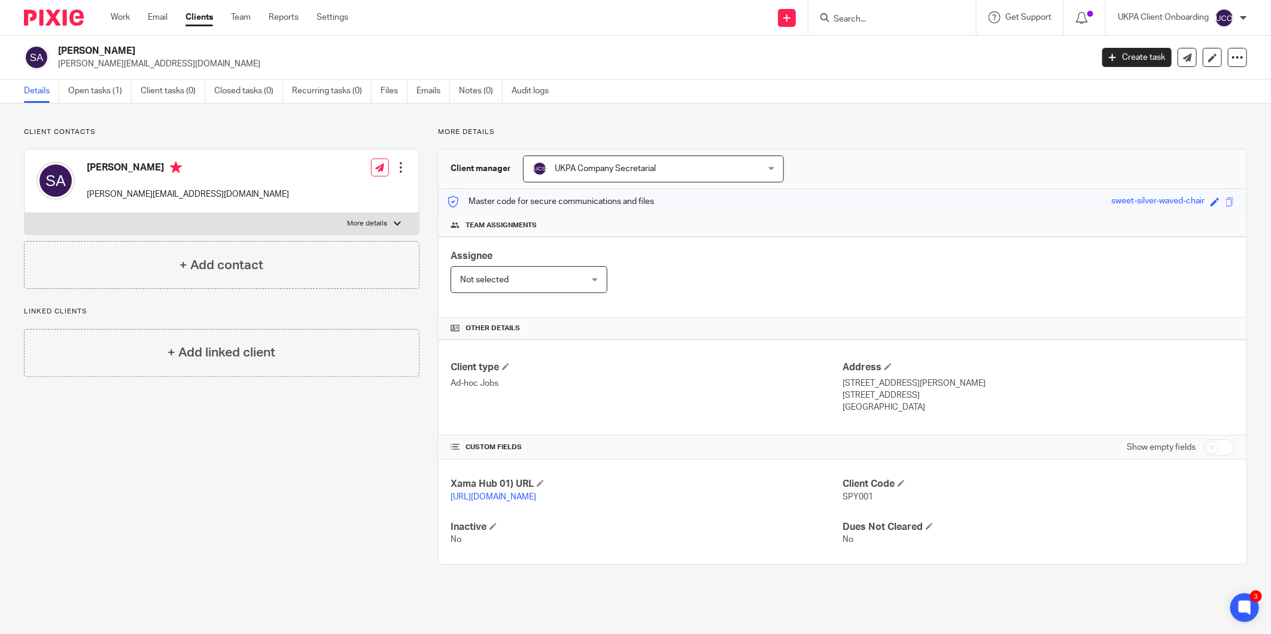
click at [863, 16] on input "Search" at bounding box center [886, 19] width 108 height 11
paste input "[EMAIL_ADDRESS][DOMAIN_NAME]"
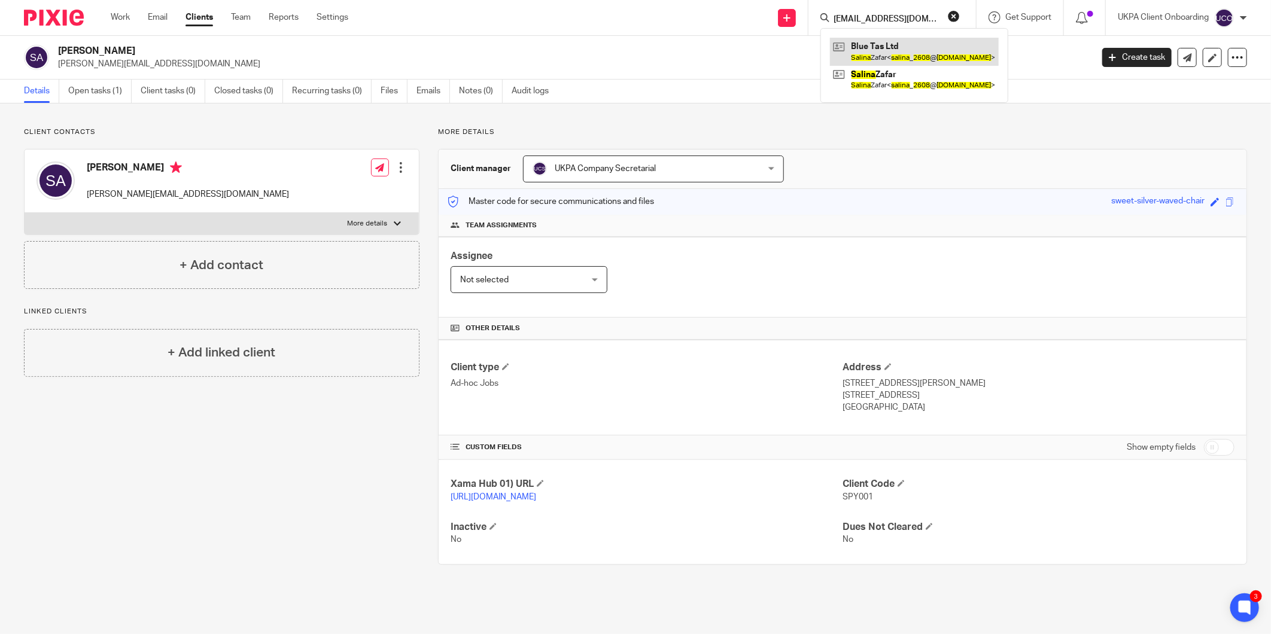
type input "[EMAIL_ADDRESS][DOMAIN_NAME]"
click at [889, 48] on link at bounding box center [914, 52] width 169 height 28
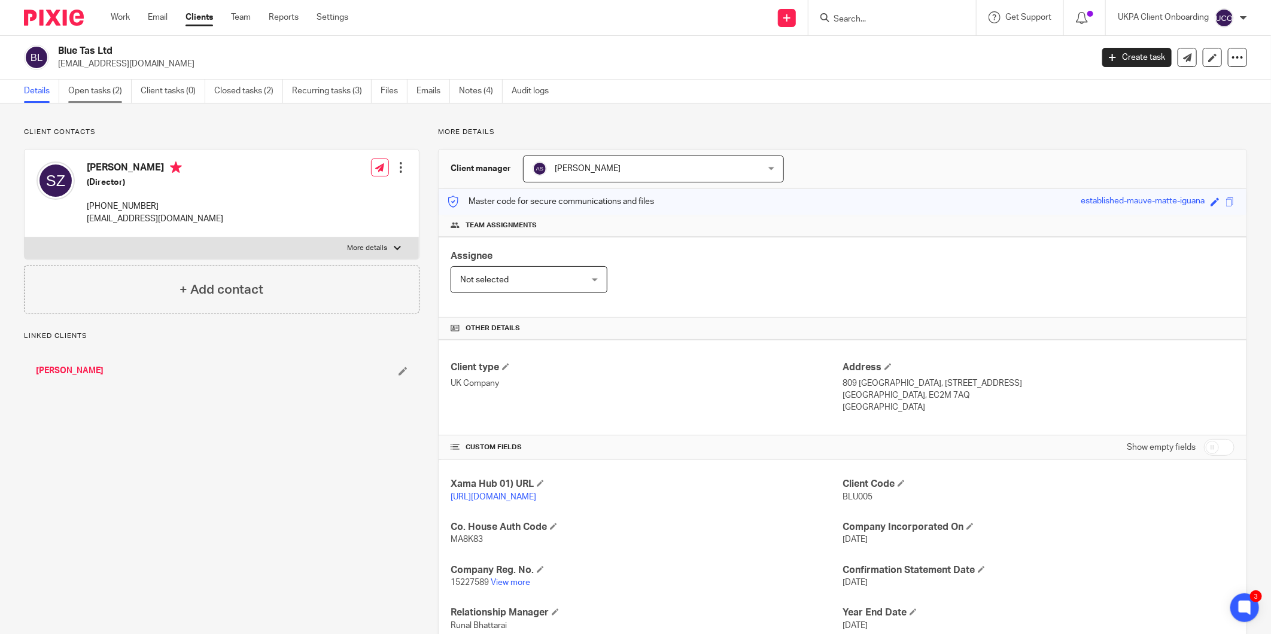
click at [79, 96] on link "Open tasks (2)" at bounding box center [99, 91] width 63 height 23
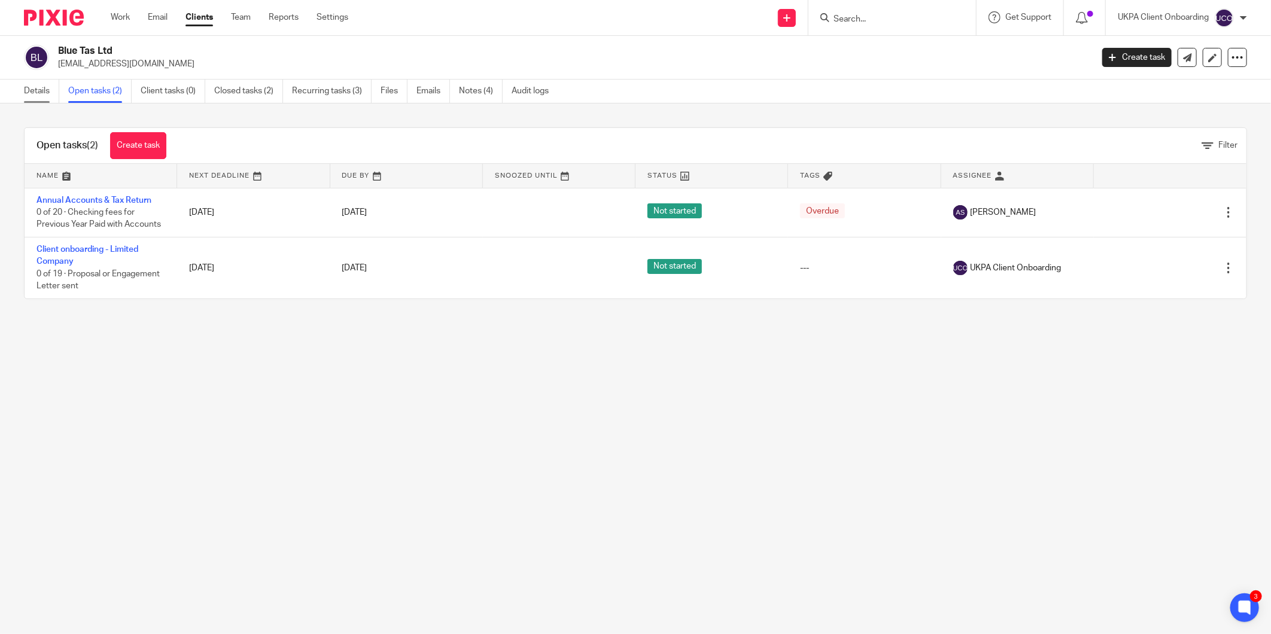
click at [38, 83] on link "Details" at bounding box center [41, 91] width 35 height 23
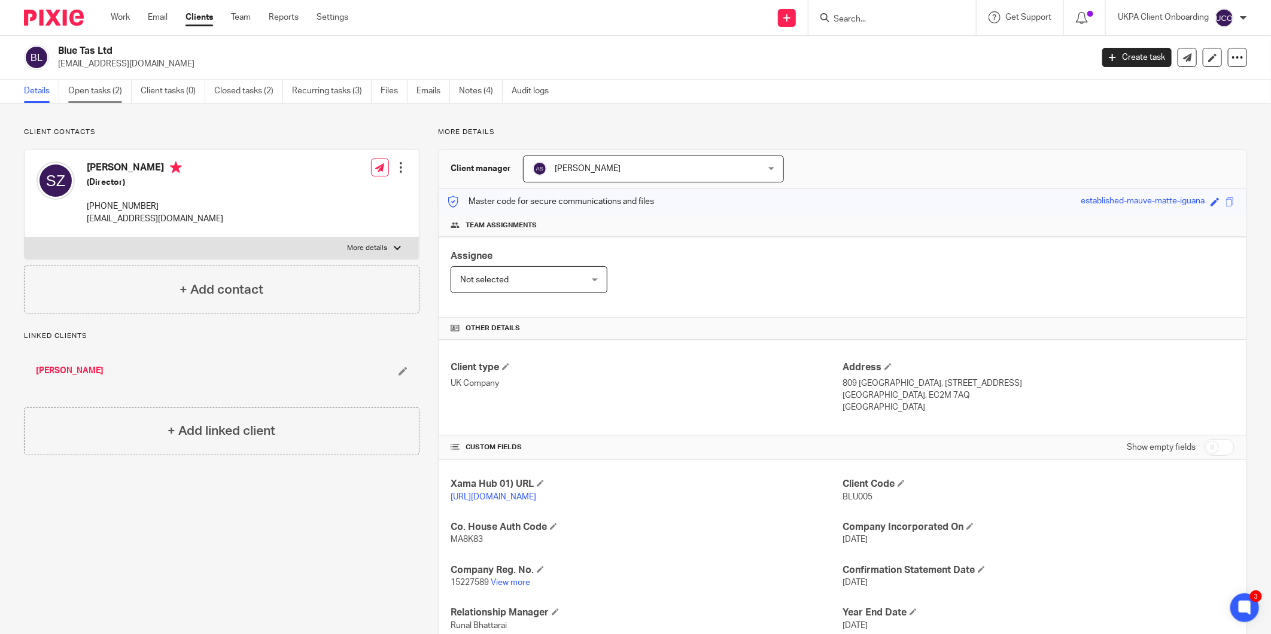
click at [90, 92] on link "Open tasks (2)" at bounding box center [99, 91] width 63 height 23
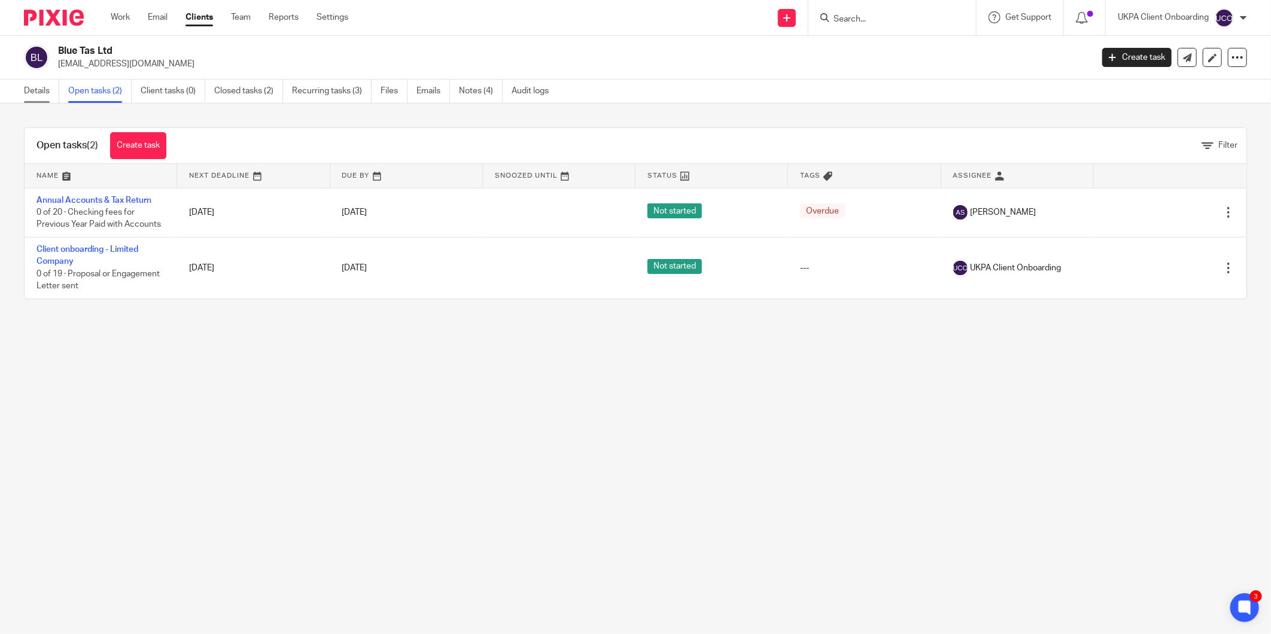
click at [42, 93] on link "Details" at bounding box center [41, 91] width 35 height 23
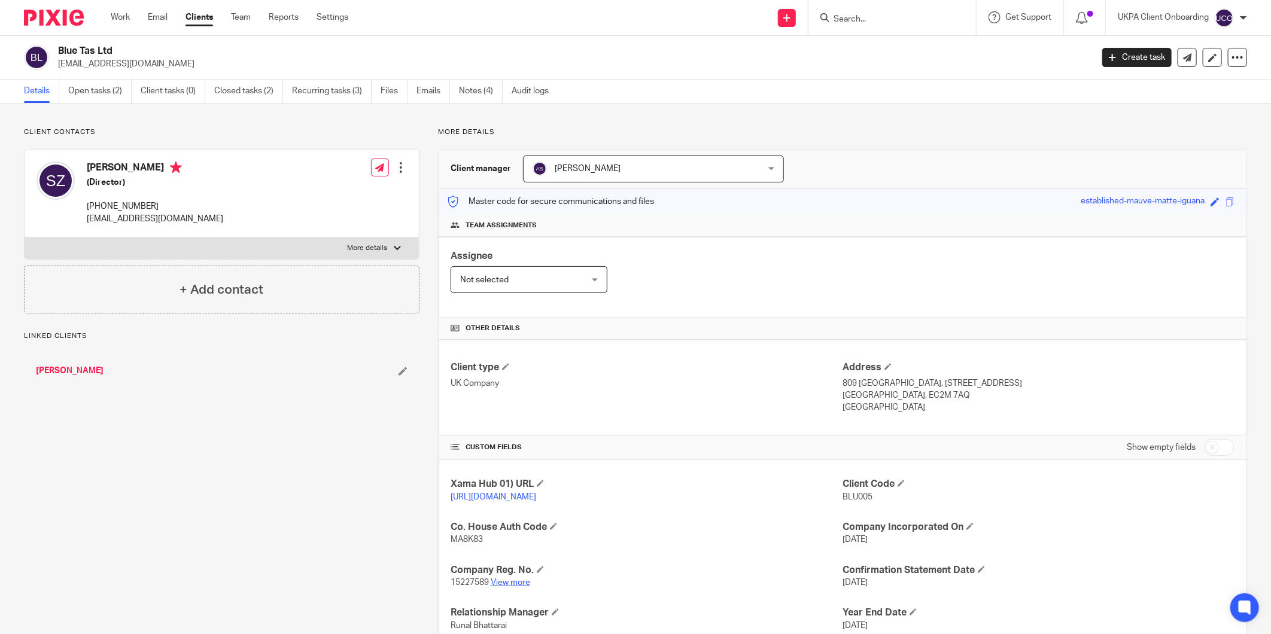
click at [513, 579] on link "View more" at bounding box center [510, 583] width 39 height 8
click at [90, 58] on p "[EMAIL_ADDRESS][DOMAIN_NAME]" at bounding box center [571, 64] width 1026 height 12
drag, startPoint x: 90, startPoint y: 57, endPoint x: 90, endPoint y: 50, distance: 7.2
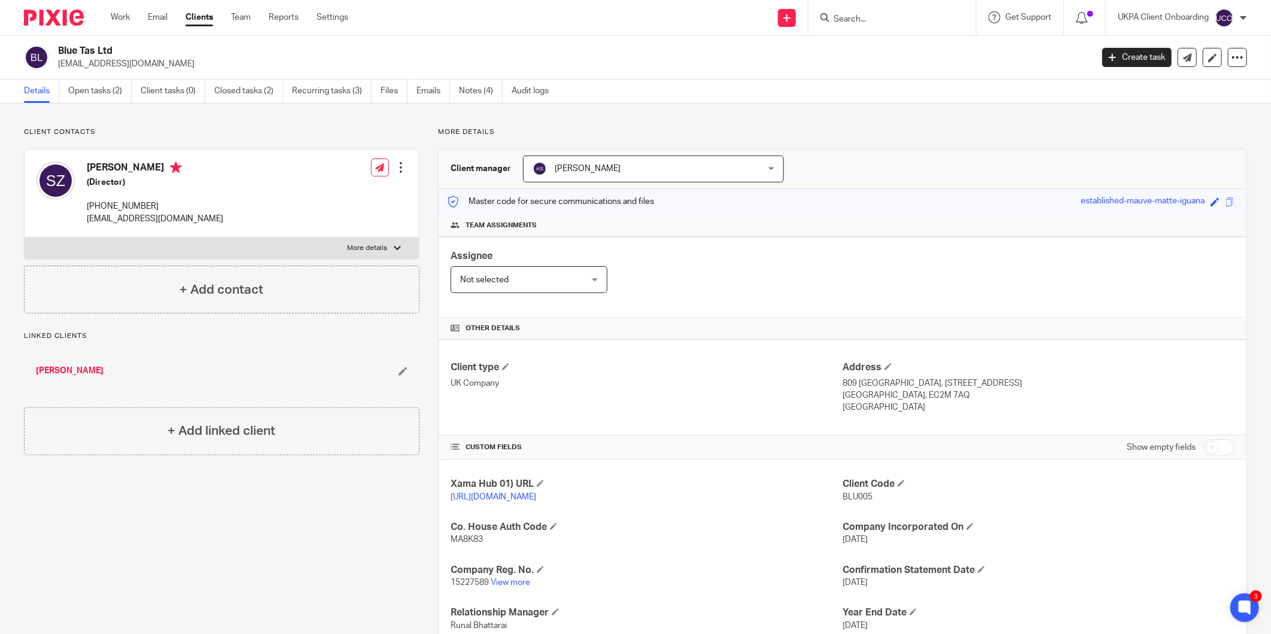
click at [90, 50] on h2 "Blue Tas Ltd" at bounding box center [468, 51] width 821 height 13
click at [251, 95] on link "Closed tasks (2)" at bounding box center [248, 91] width 69 height 23
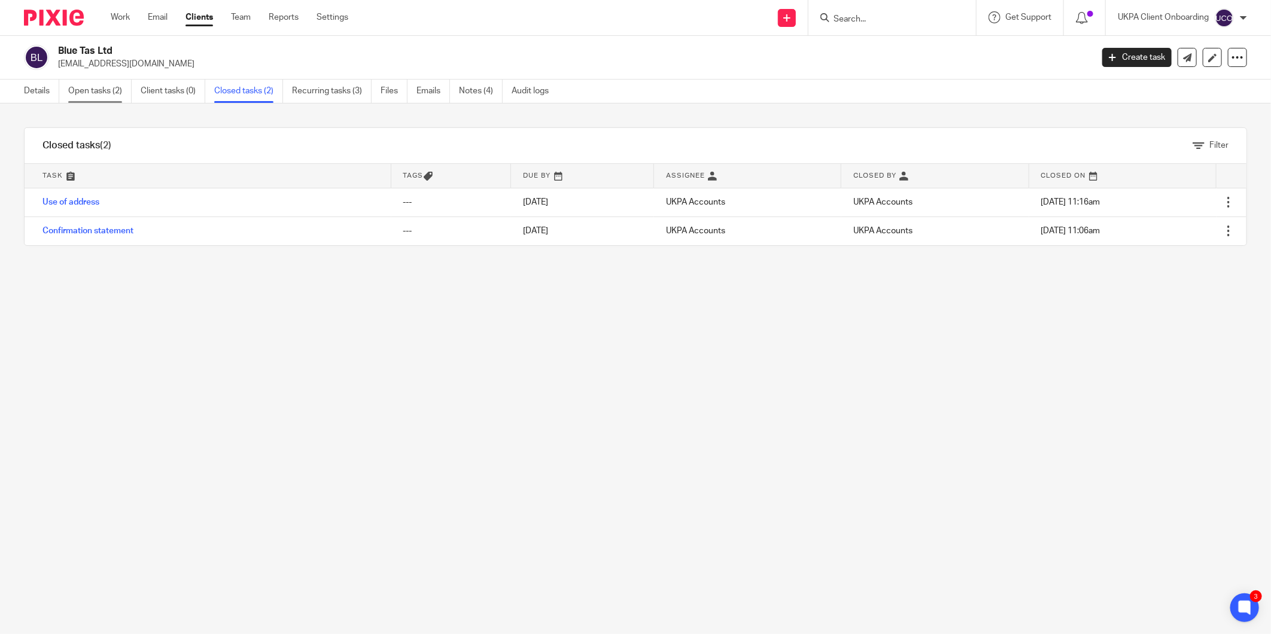
click at [106, 96] on link "Open tasks (2)" at bounding box center [99, 91] width 63 height 23
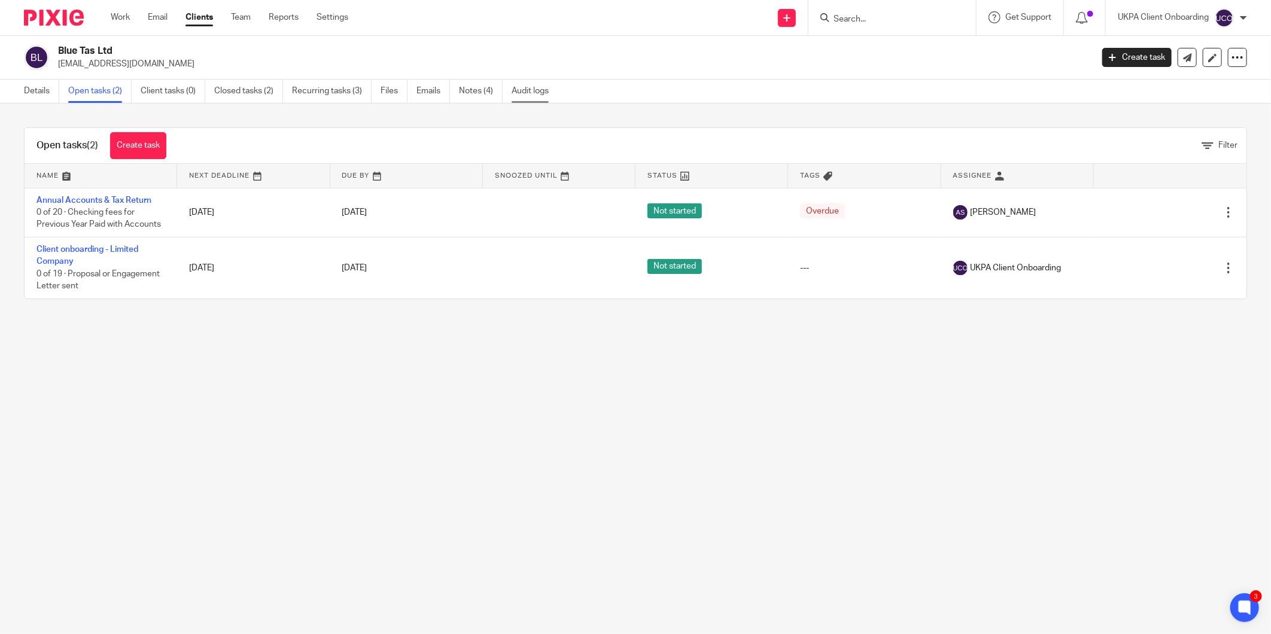
click at [530, 97] on link "Audit logs" at bounding box center [535, 91] width 46 height 23
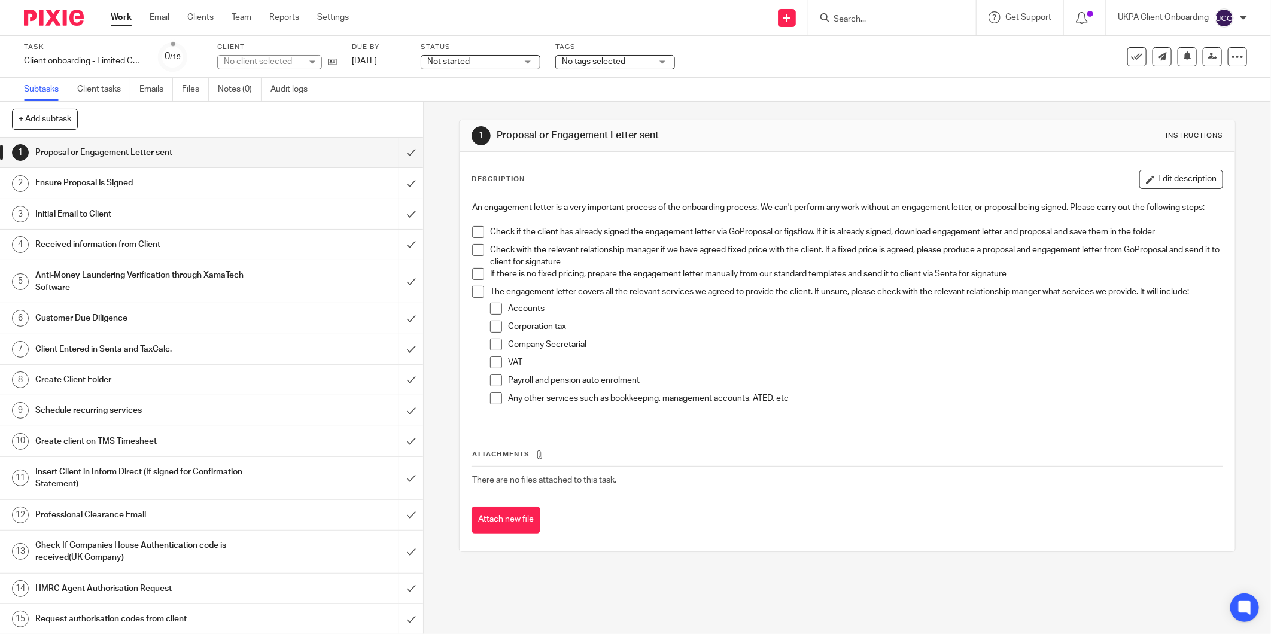
scroll to position [138, 0]
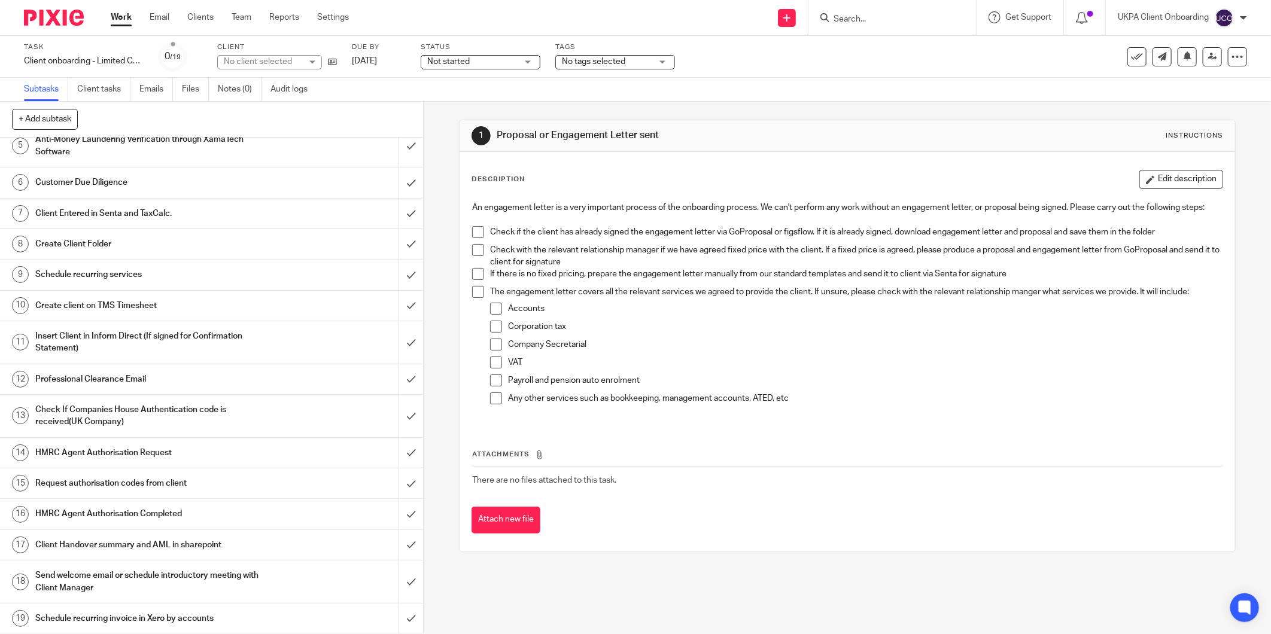
click at [166, 578] on h1 "Send welcome email or schedule introductory meeting with Client Manager" at bounding box center [152, 582] width 235 height 31
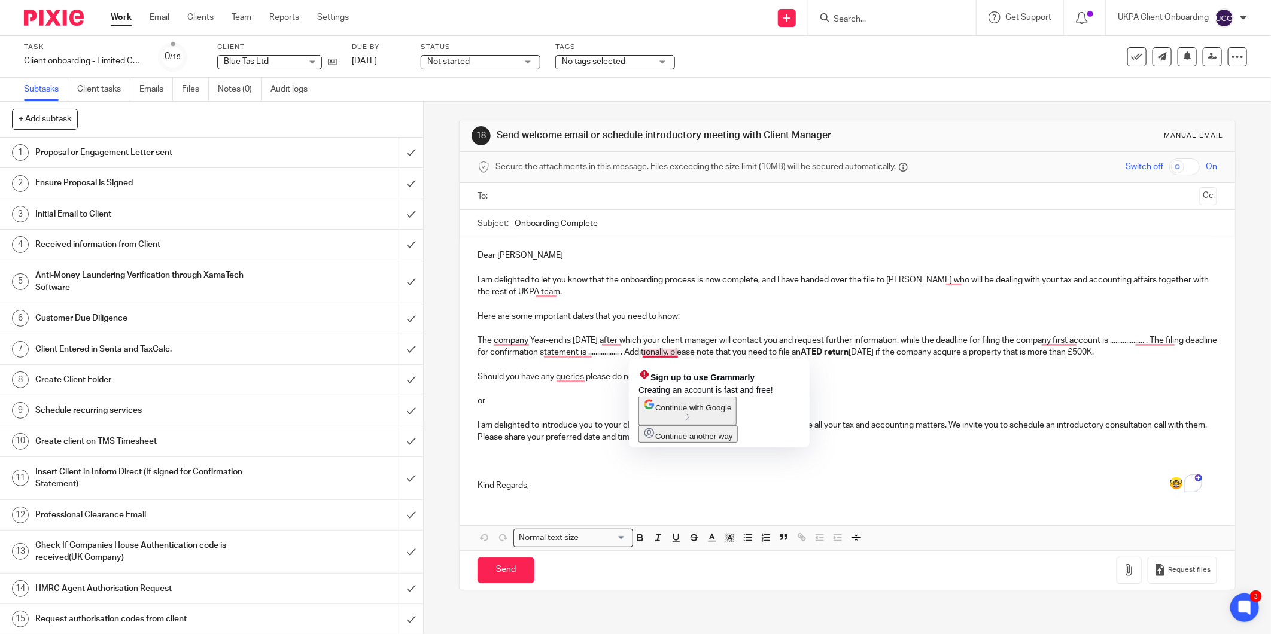
click at [653, 350] on p "The company Year-end is 31 Oct 2024 after which your client manager will contac…" at bounding box center [848, 347] width 740 height 25
click at [770, 308] on p "To enrich screen reader interactions, please activate Accessibility in Grammarl…" at bounding box center [848, 304] width 740 height 12
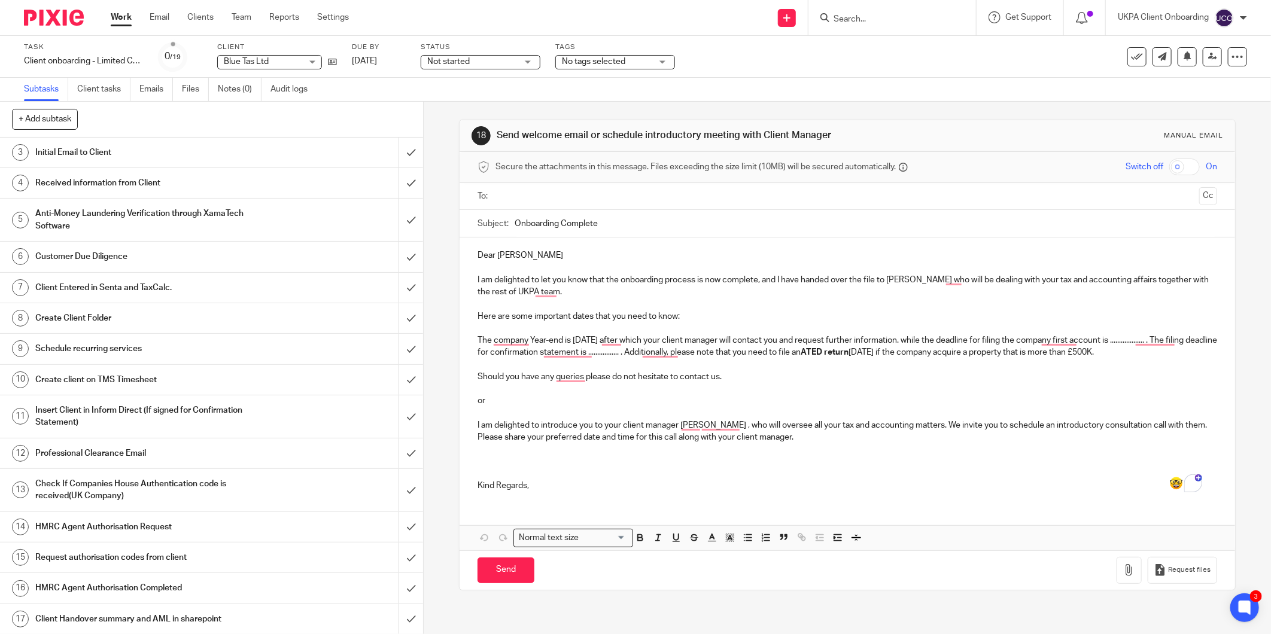
scroll to position [138, 0]
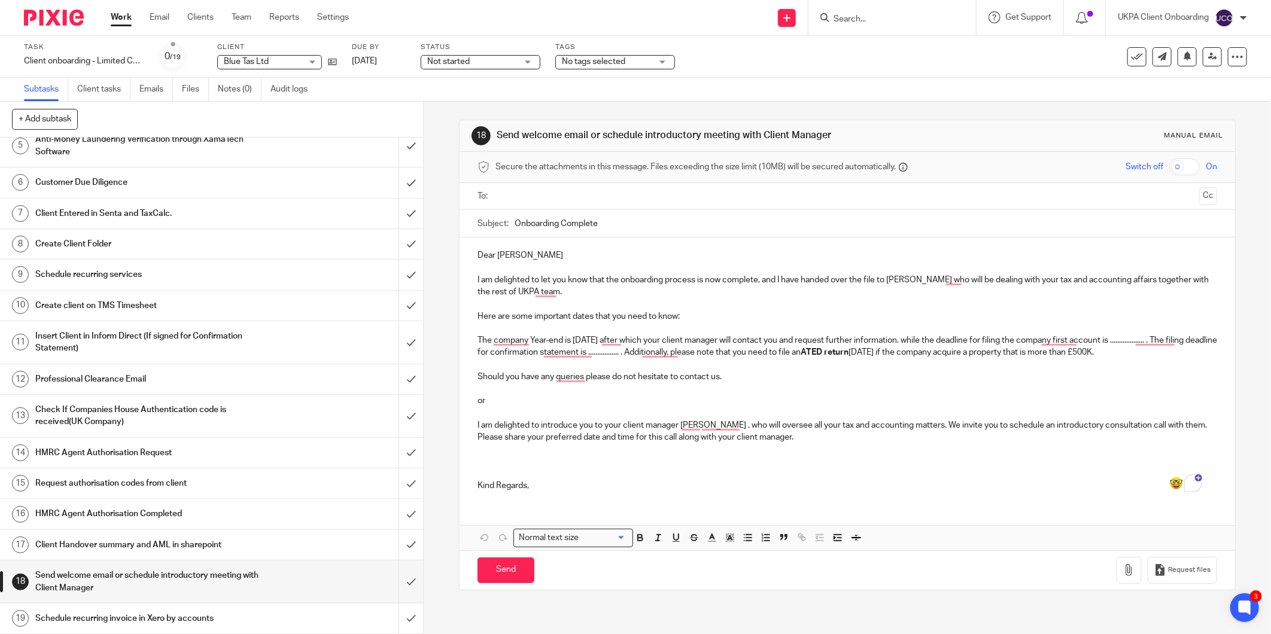
click at [851, 22] on input "Search" at bounding box center [886, 19] width 108 height 11
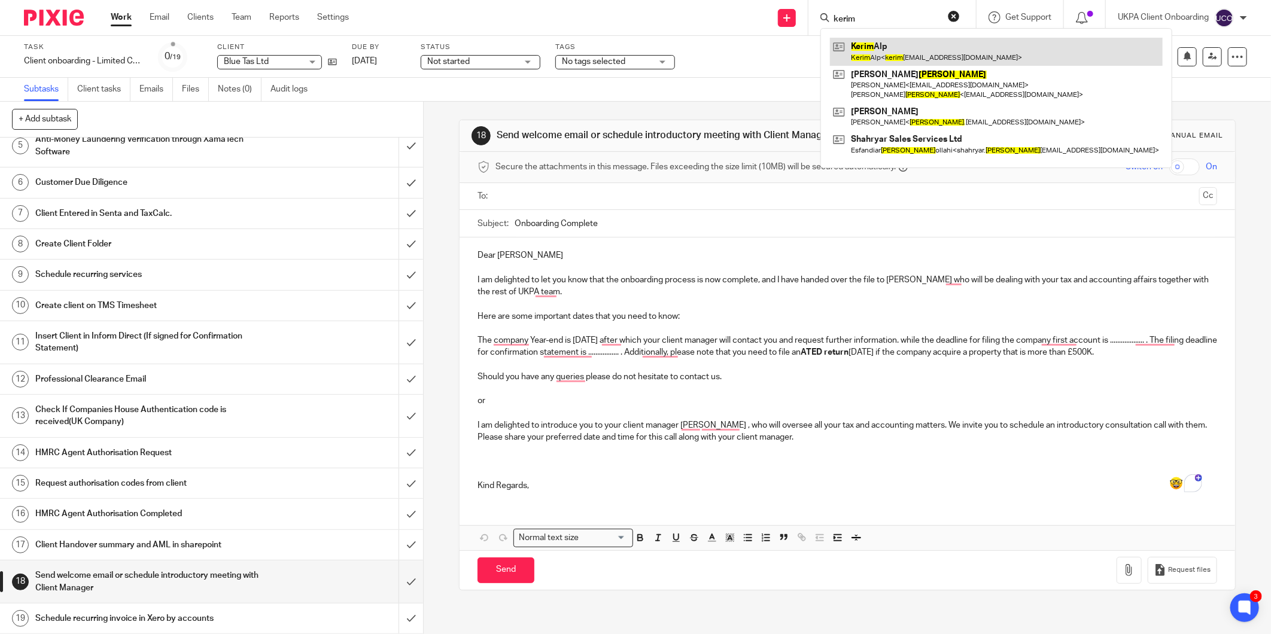
type input "kerim"
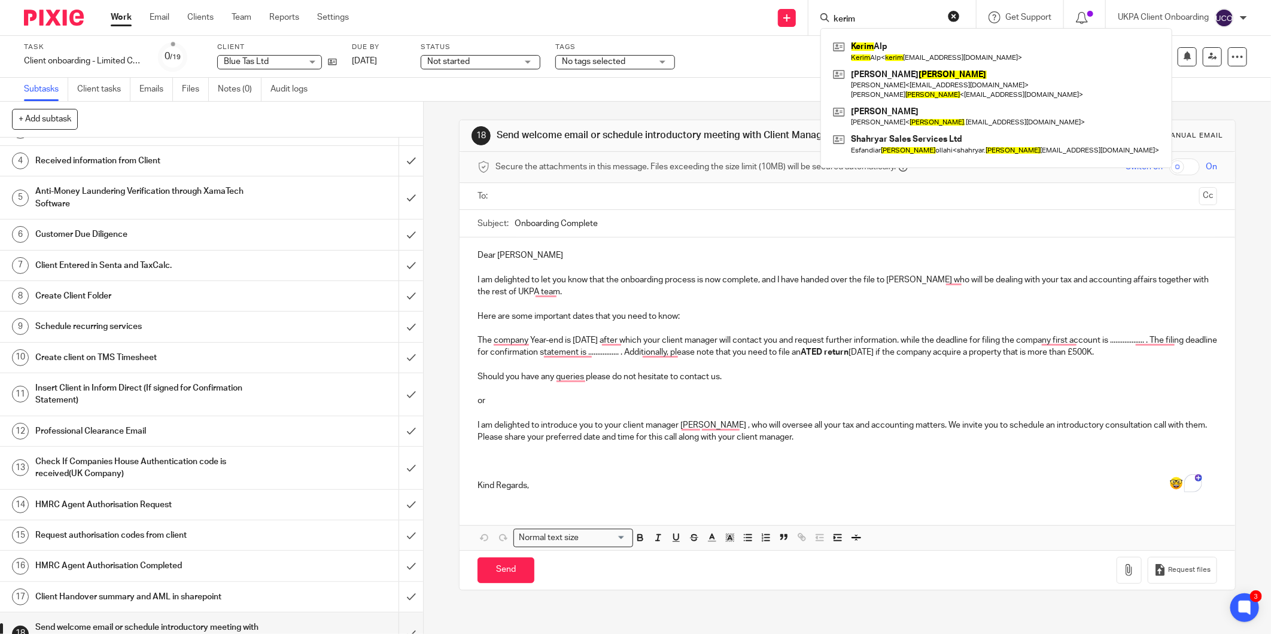
scroll to position [0, 0]
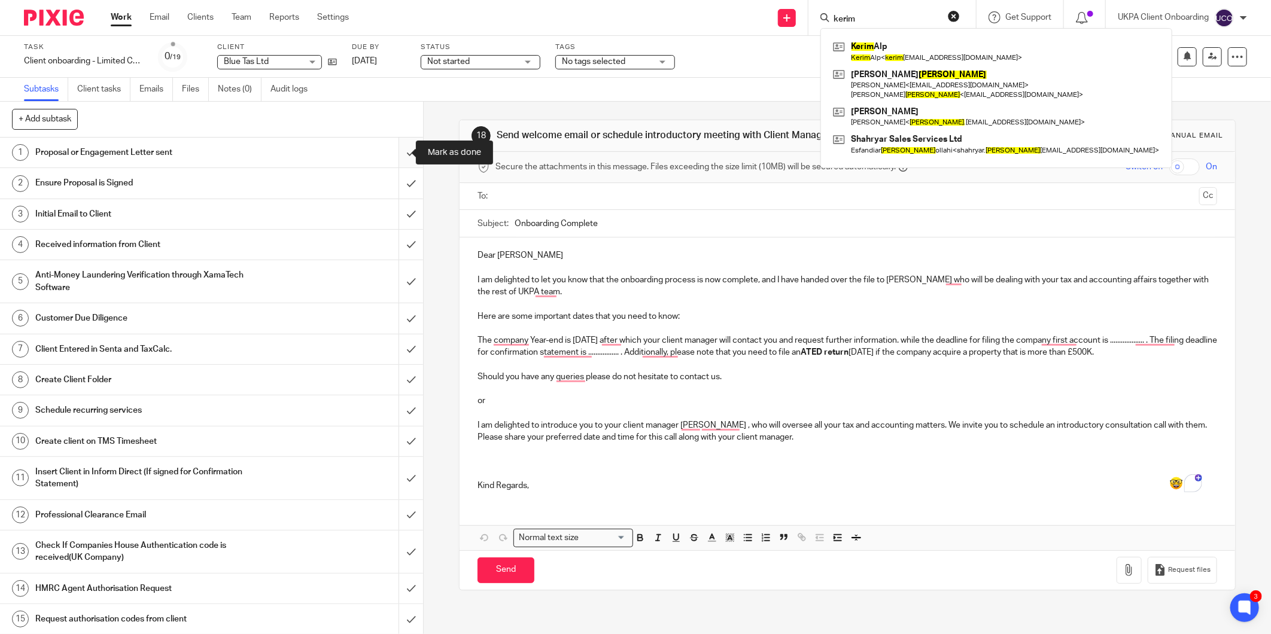
click at [398, 150] on input "submit" at bounding box center [211, 153] width 423 height 30
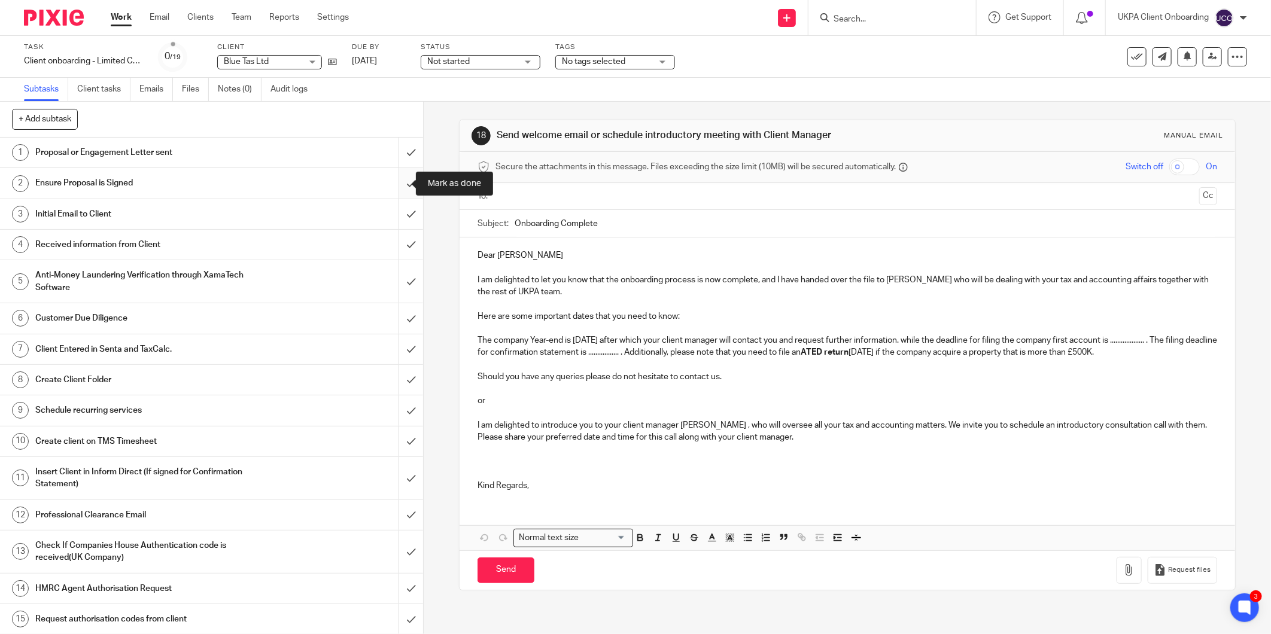
click at [395, 180] on input "submit" at bounding box center [211, 183] width 423 height 30
click at [399, 212] on input "submit" at bounding box center [211, 214] width 423 height 30
click at [403, 238] on input "submit" at bounding box center [211, 245] width 423 height 30
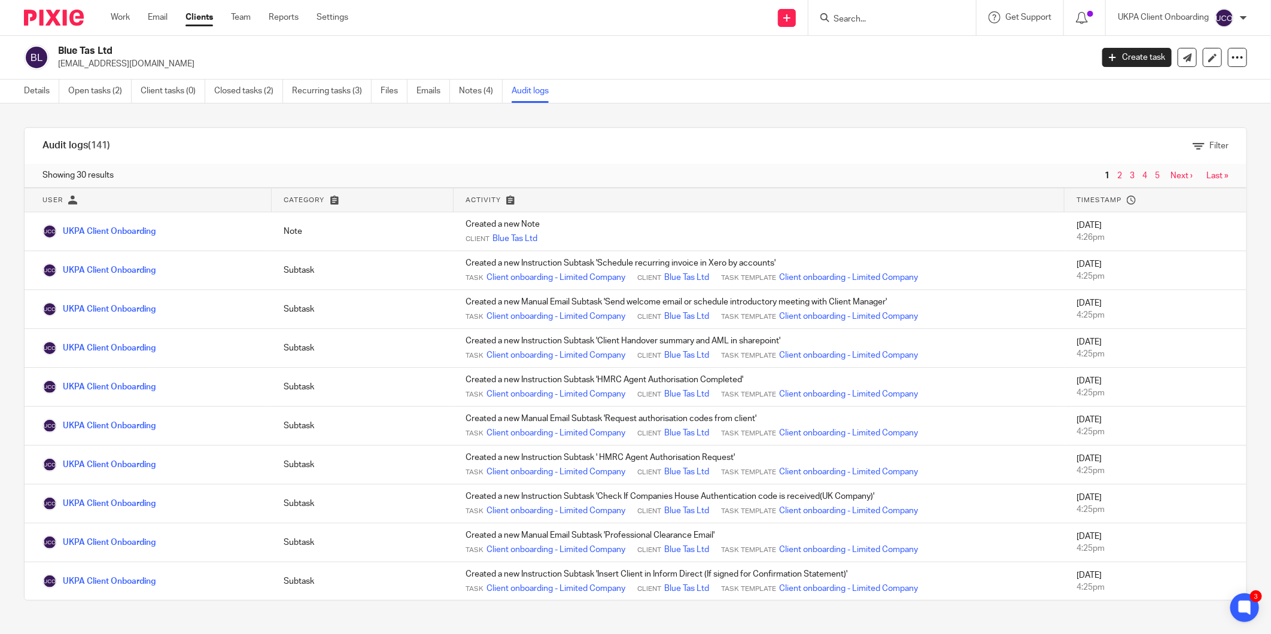
click at [546, 147] on div "Filter" at bounding box center [687, 146] width 1083 height 13
click at [19, 86] on div "Details Open tasks (2) Client tasks (0) Closed tasks (2) Recurring tasks (3) Fi…" at bounding box center [289, 91] width 579 height 23
click at [26, 87] on div "Details Open tasks (2) Client tasks (0) Closed tasks (2) Recurring tasks (3) Fi…" at bounding box center [289, 91] width 579 height 23
click at [93, 93] on link "Open tasks (2)" at bounding box center [99, 91] width 63 height 23
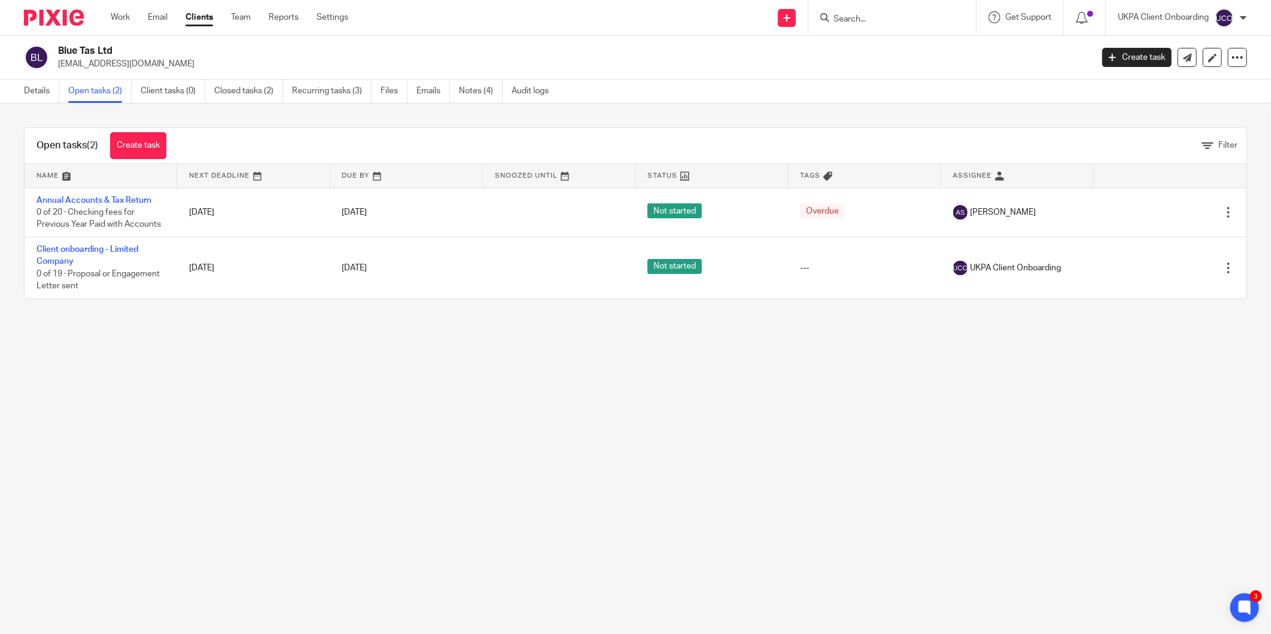
click at [1002, 437] on main "Blue Tas Ltd salina_2608@live.co.uk Create task Update from Companies House Exp…" at bounding box center [635, 317] width 1271 height 634
click at [61, 48] on h2 "Blue Tas Ltd" at bounding box center [468, 51] width 821 height 13
copy div "Blue Tas Ltd"
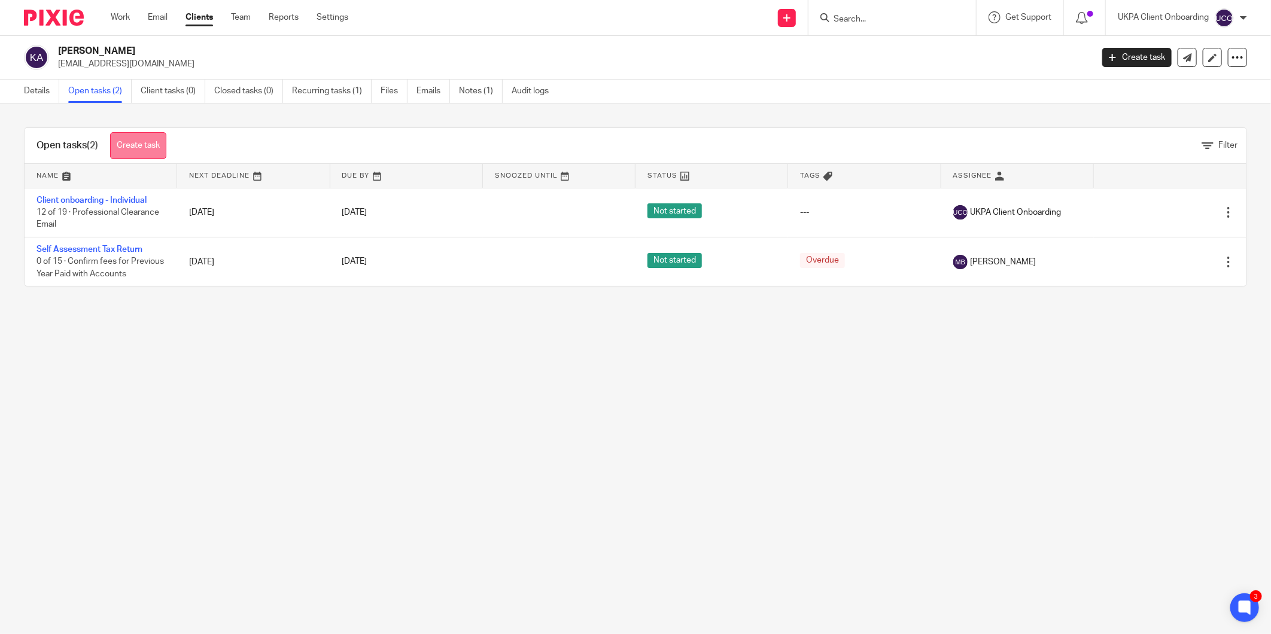
click at [132, 147] on link "Create task" at bounding box center [138, 145] width 56 height 27
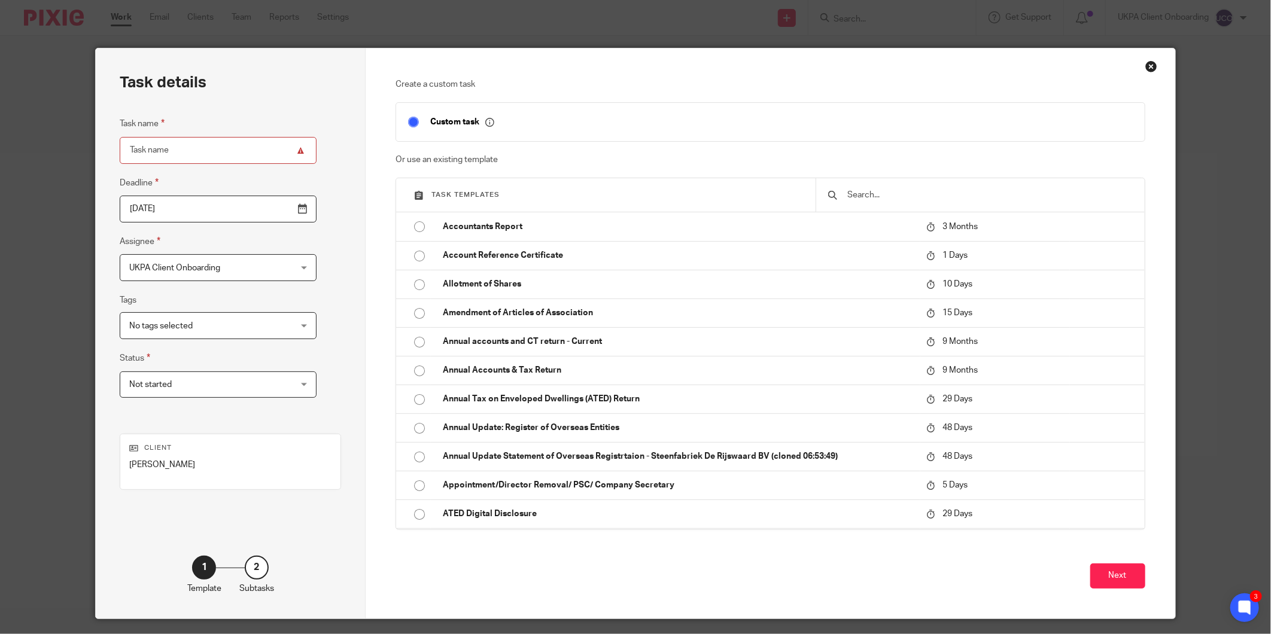
click at [852, 196] on input "text" at bounding box center [989, 195] width 286 height 13
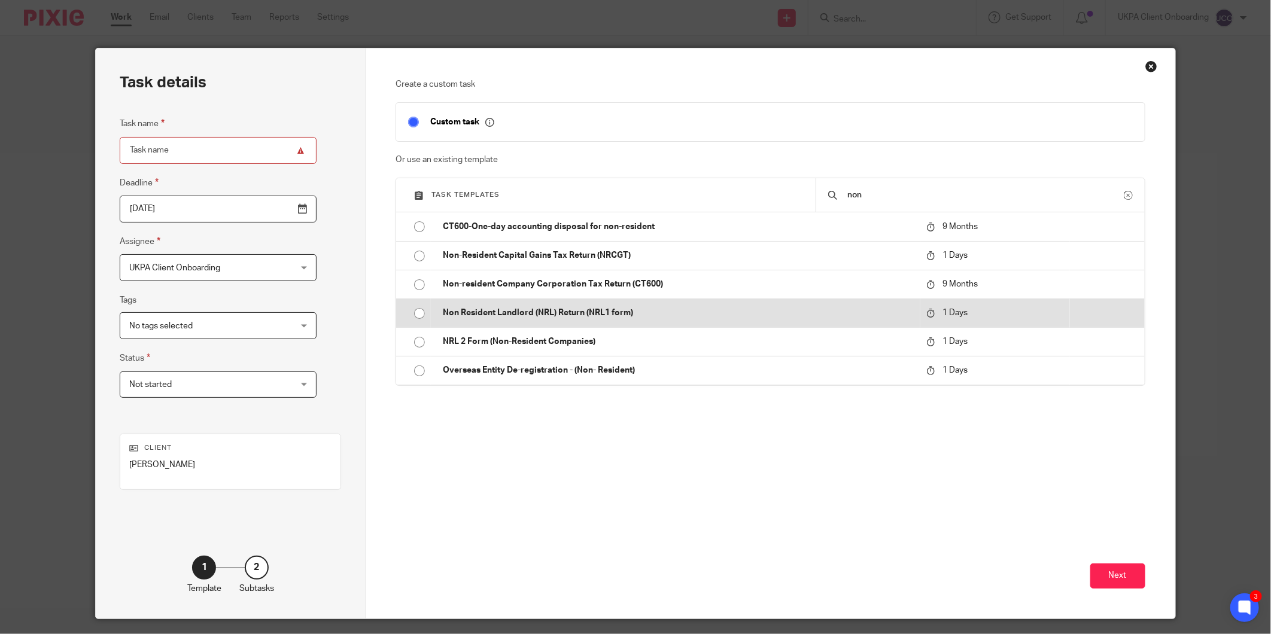
type input "non"
click at [623, 324] on td "Non Resident Landlord (NRL) Return (NRL1 form)" at bounding box center [675, 313] width 489 height 29
type input "[DATE]"
type input "Non Resident Landlord (NRL) Return (NRL1 form)"
checkbox input "false"
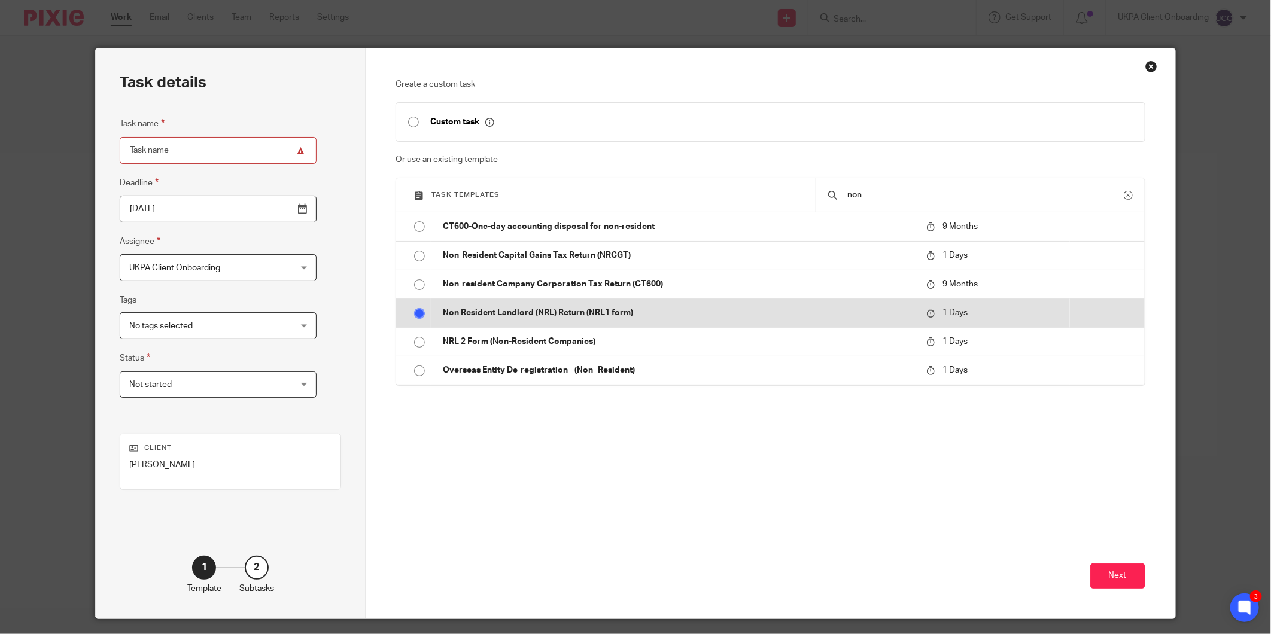
radio input "true"
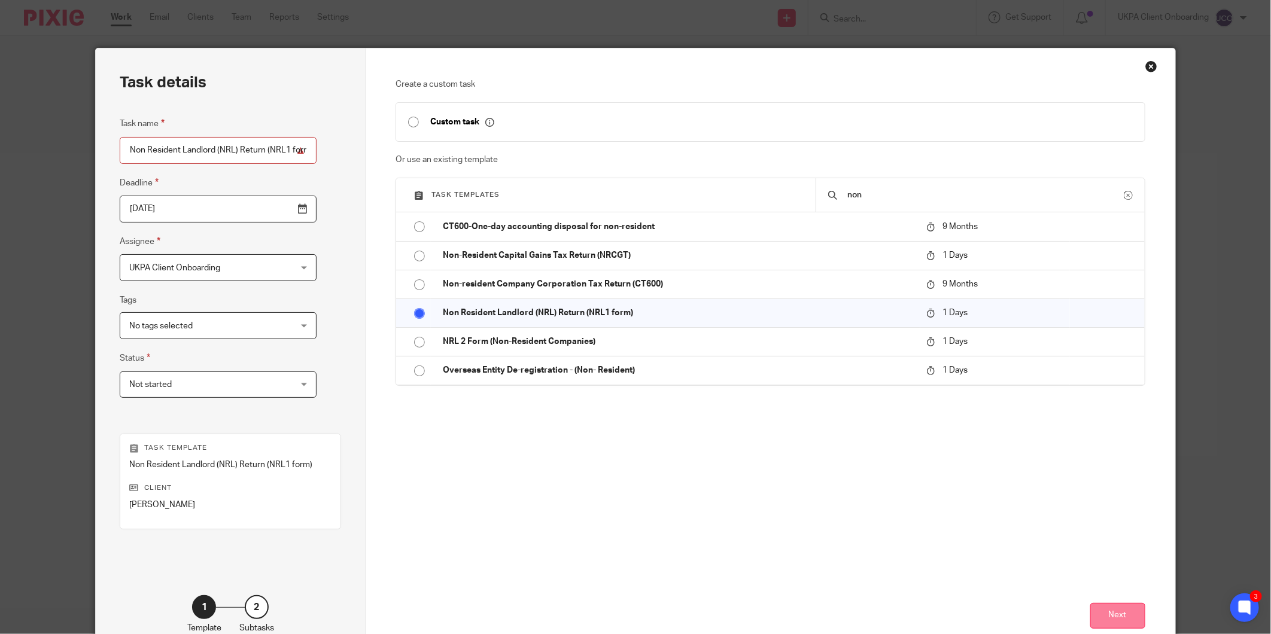
click at [1111, 613] on button "Next" at bounding box center [1117, 616] width 55 height 26
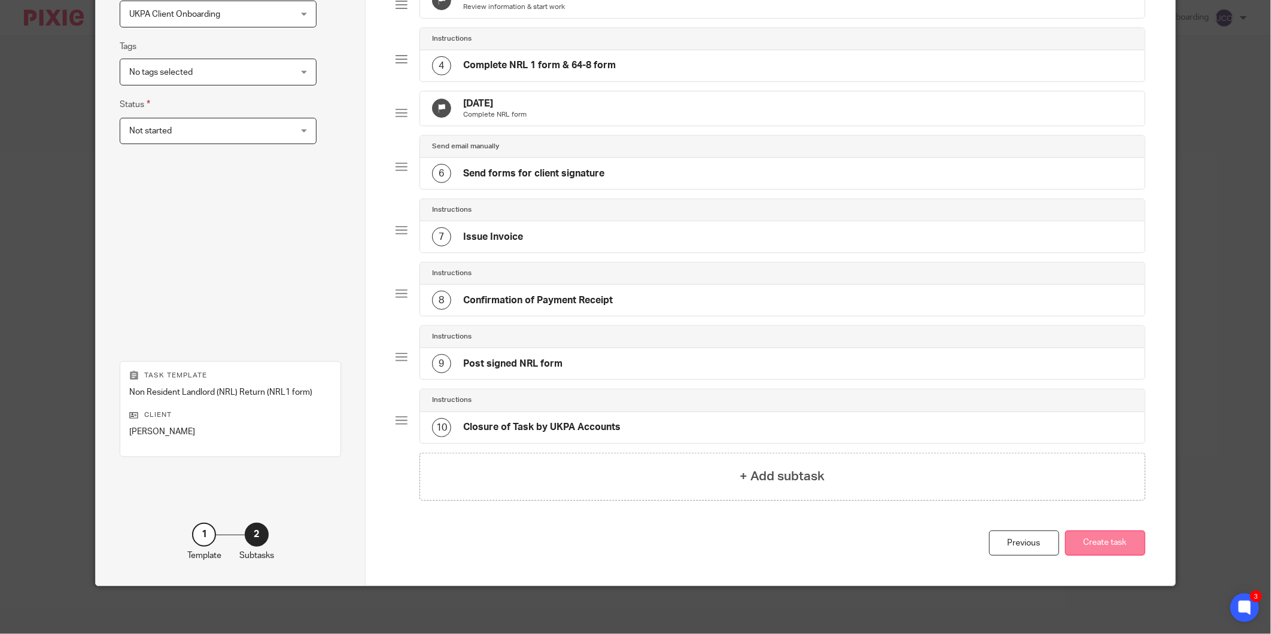
scroll to position [275, 0]
click at [1114, 551] on button "Create task" at bounding box center [1105, 544] width 80 height 26
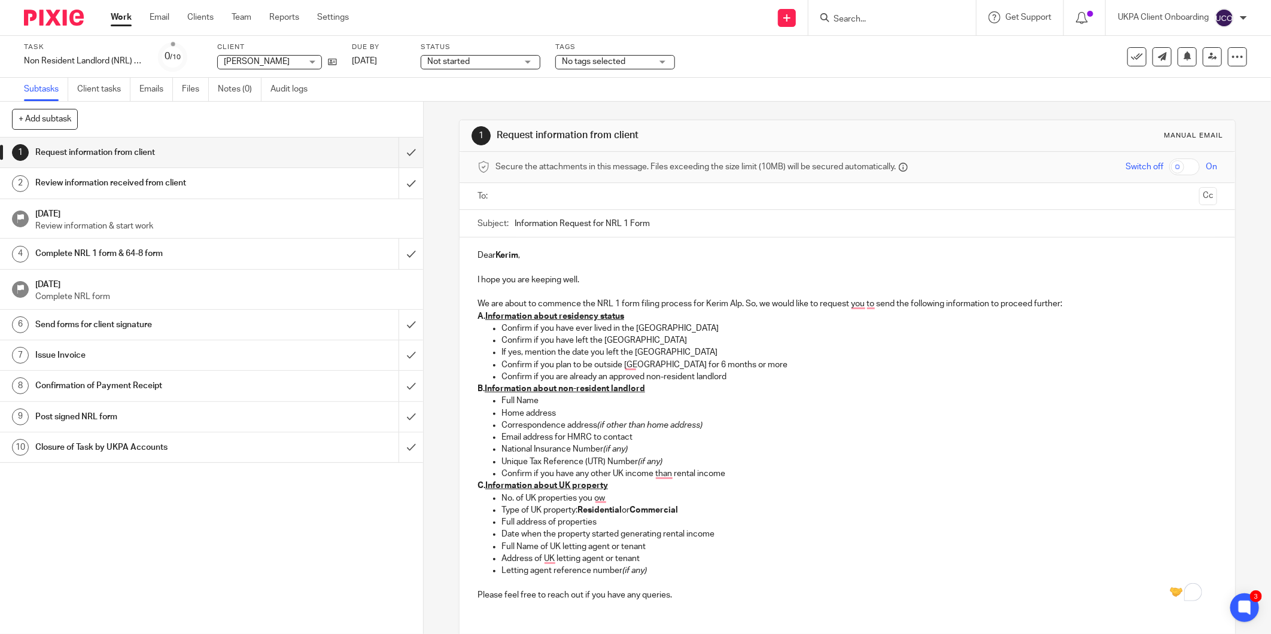
click at [338, 60] on div "Task Non Resident Landlord (NRL) Return (NRL1 form) Save Non Resident Landlord …" at bounding box center [533, 56] width 1019 height 29
click at [328, 63] on icon at bounding box center [332, 61] width 9 height 9
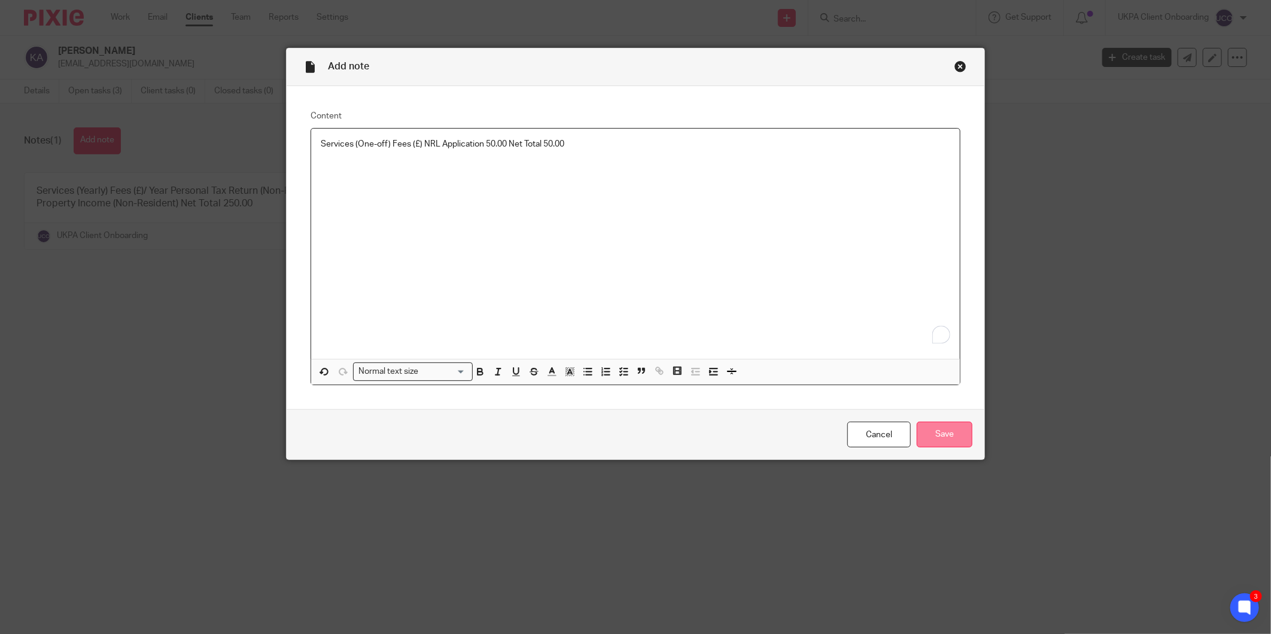
click at [922, 424] on input "Save" at bounding box center [945, 435] width 56 height 26
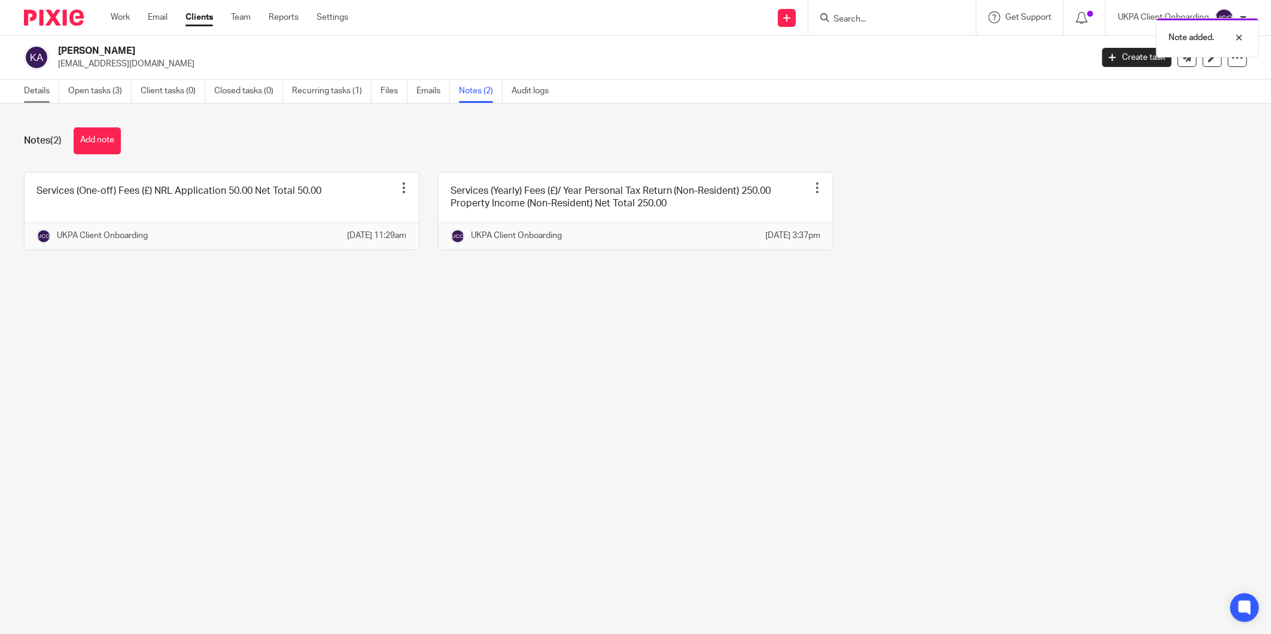
click at [31, 87] on link "Details" at bounding box center [41, 91] width 35 height 23
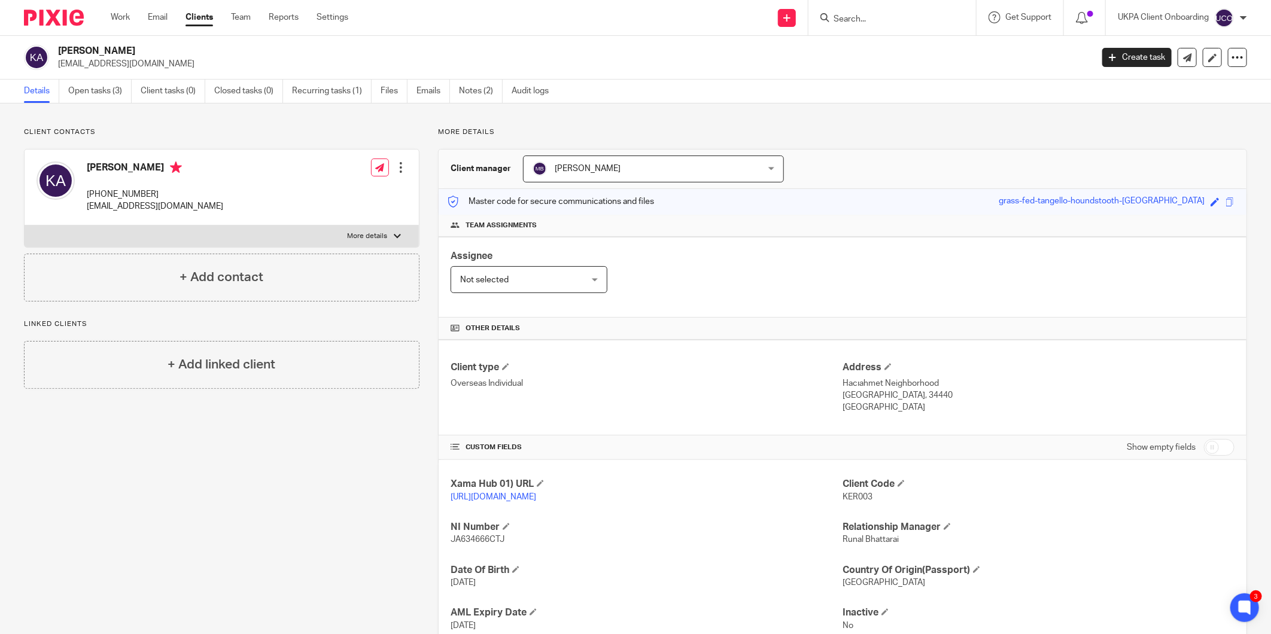
click at [846, 10] on form at bounding box center [895, 17] width 127 height 15
click at [841, 15] on input "Search" at bounding box center [886, 19] width 108 height 11
paste input "Joern Clodiu"
type input "Joern Clodiu"
click at [96, 75] on div "Kerim Alp kerimalp2@gmail.com Create task Update from Companies House Export da…" at bounding box center [635, 58] width 1271 height 44
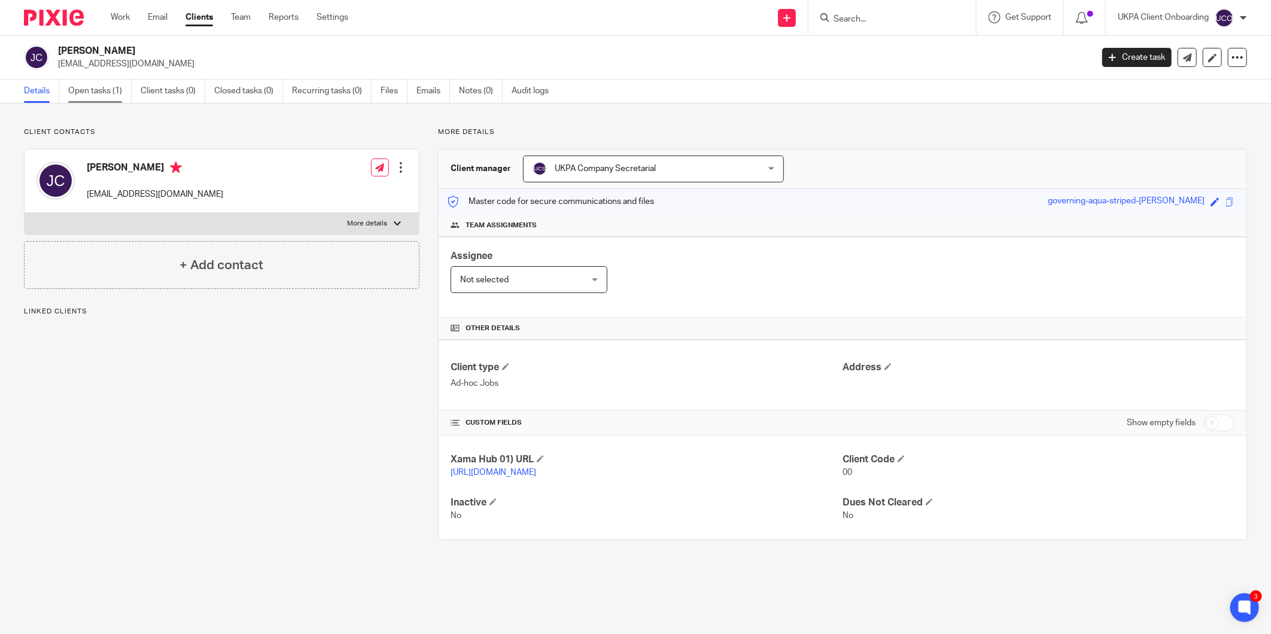
click at [106, 93] on link "Open tasks (1)" at bounding box center [99, 91] width 63 height 23
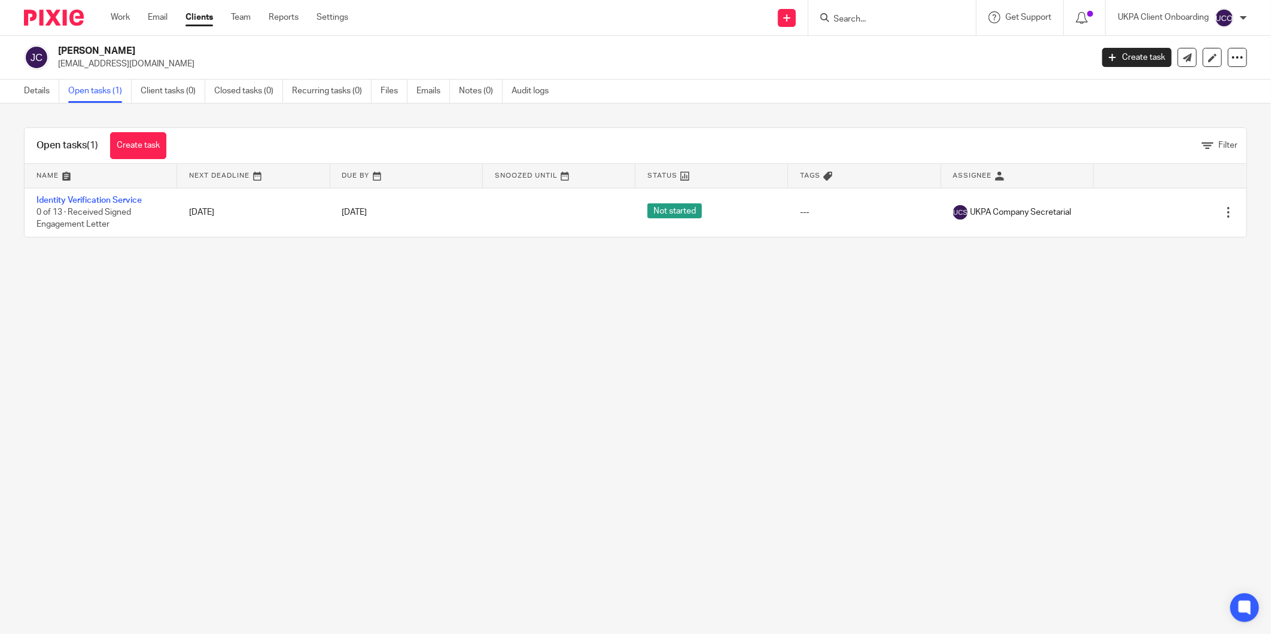
click at [26, 85] on link "Details" at bounding box center [41, 91] width 35 height 23
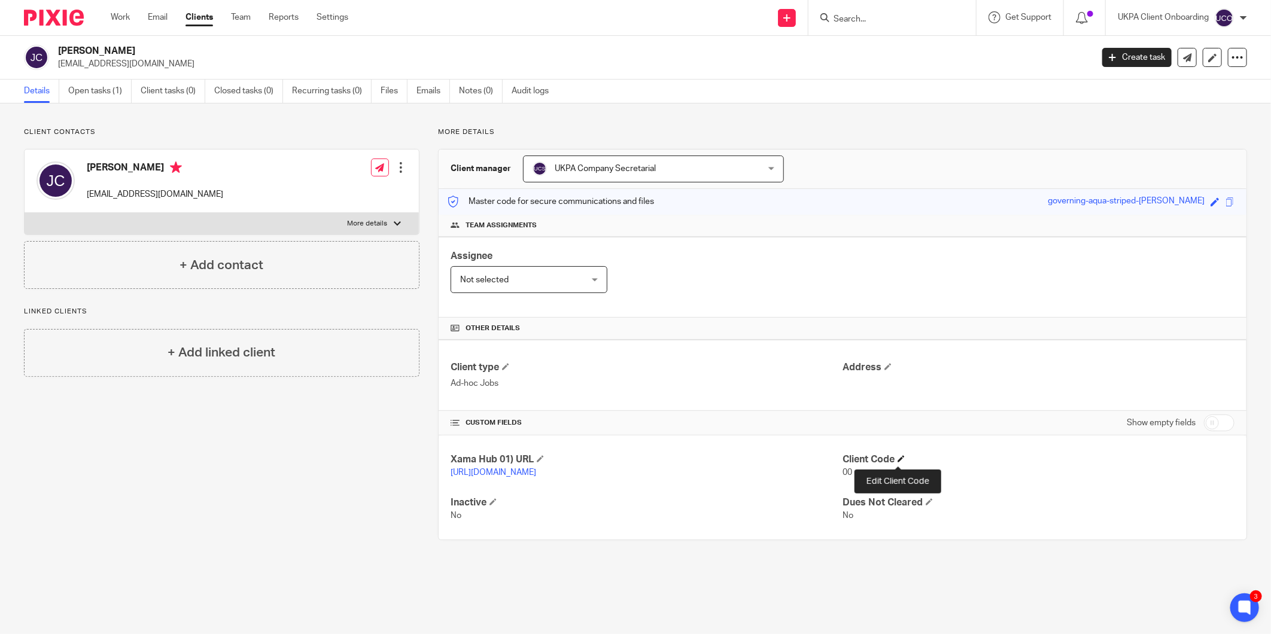
click at [898, 460] on span at bounding box center [901, 458] width 7 height 7
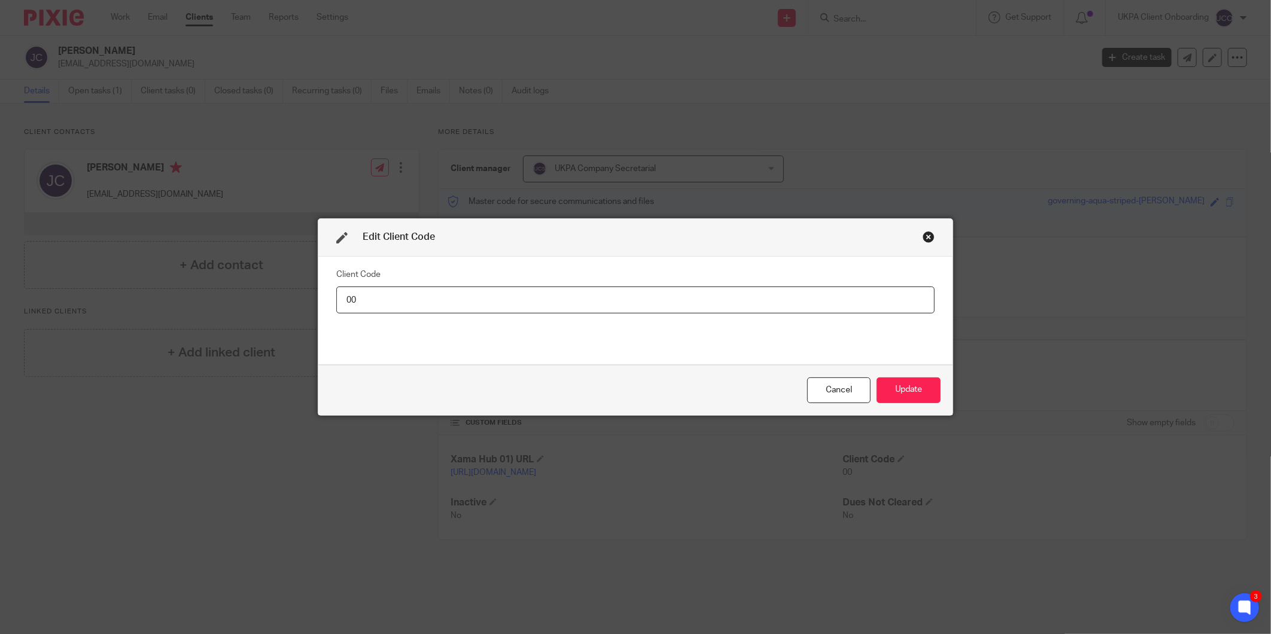
click at [864, 296] on input "00" at bounding box center [635, 300] width 598 height 27
type input "JOE007"
click at [913, 384] on button "Update" at bounding box center [909, 391] width 64 height 26
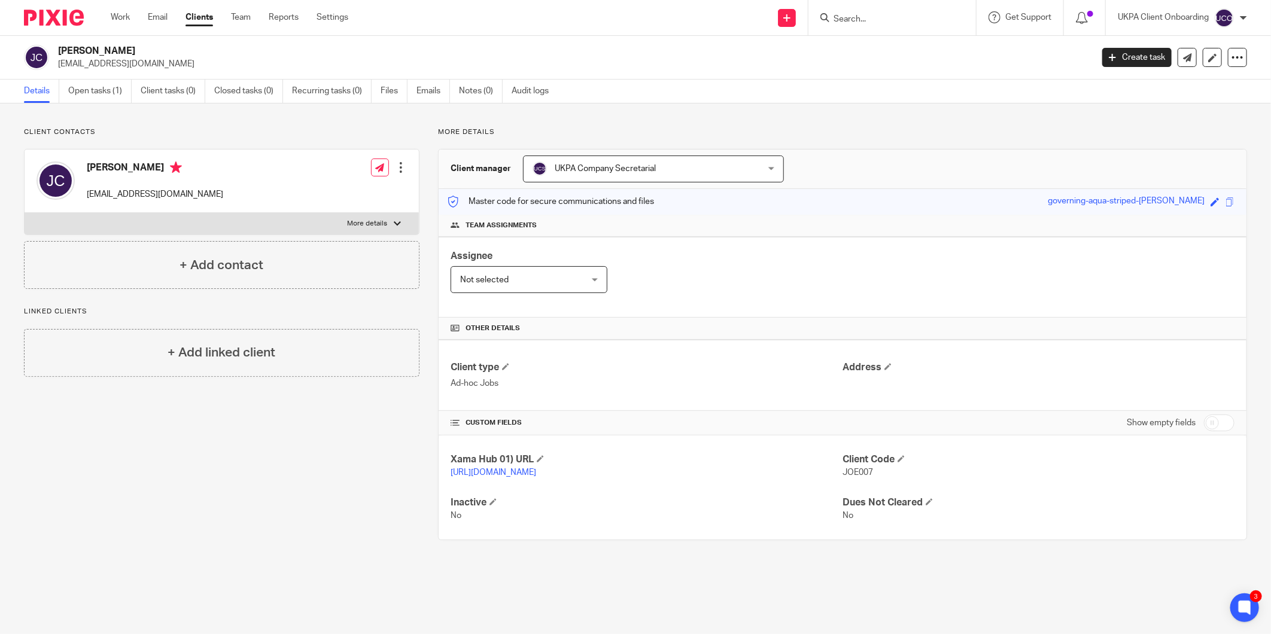
click at [850, 20] on input "Search" at bounding box center [886, 19] width 108 height 11
paste input "[PERSON_NAME]"
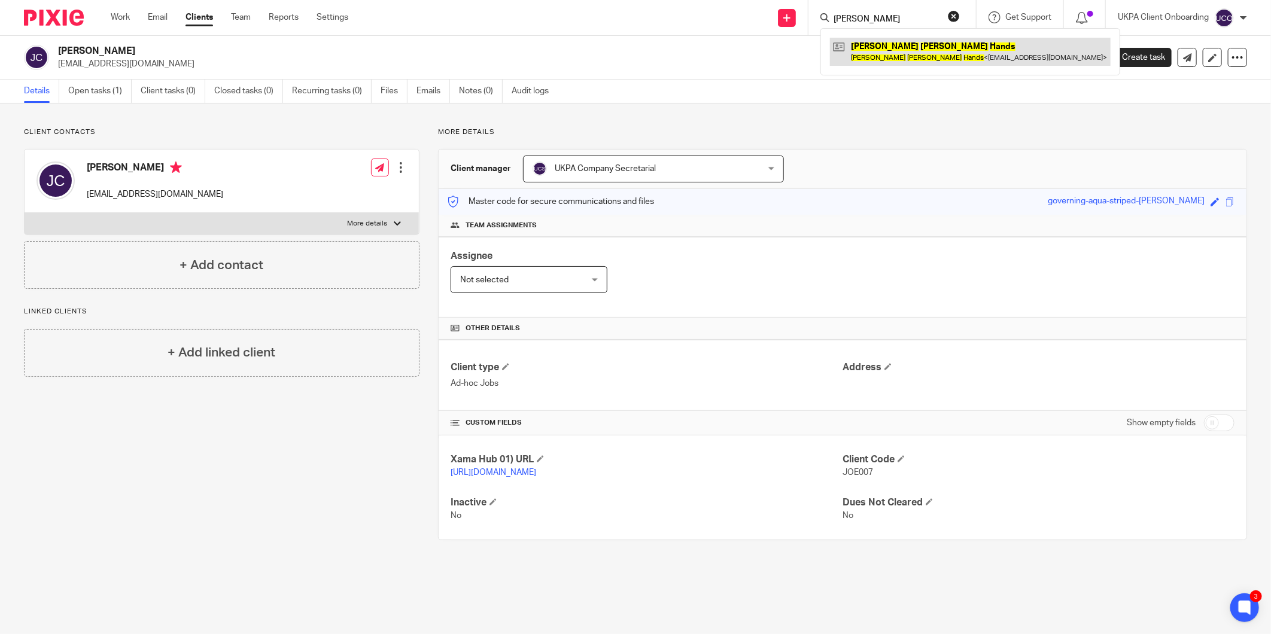
type input "[PERSON_NAME]"
click at [929, 45] on link at bounding box center [970, 52] width 281 height 28
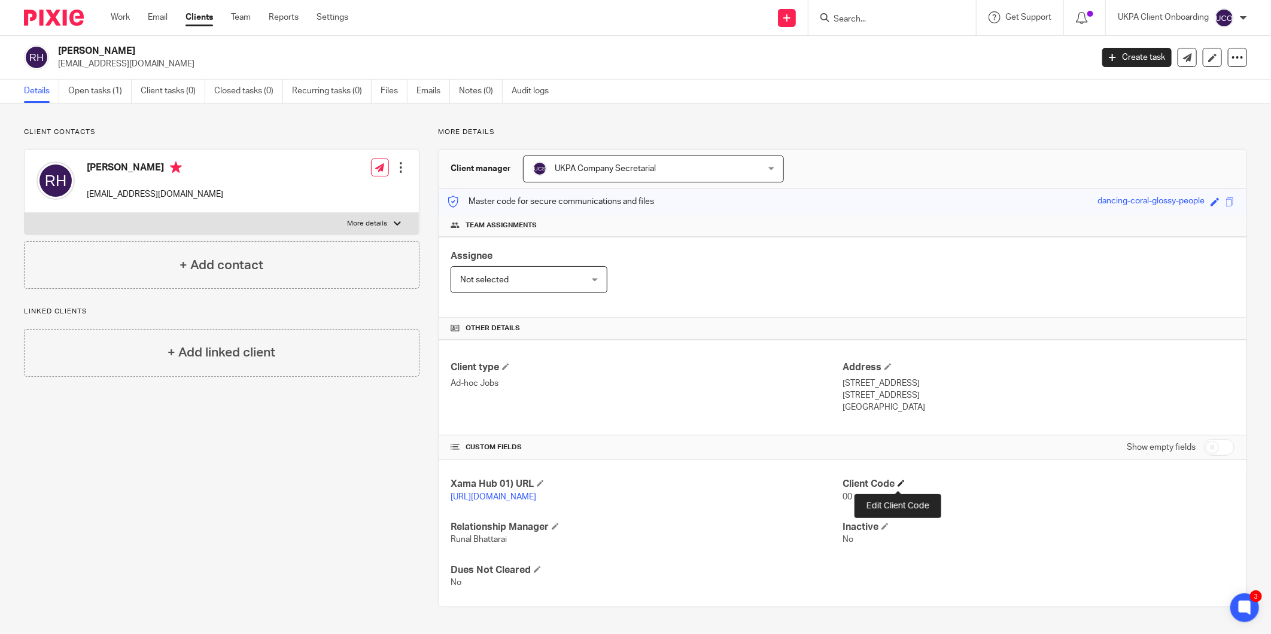
click at [900, 487] on span at bounding box center [901, 483] width 7 height 7
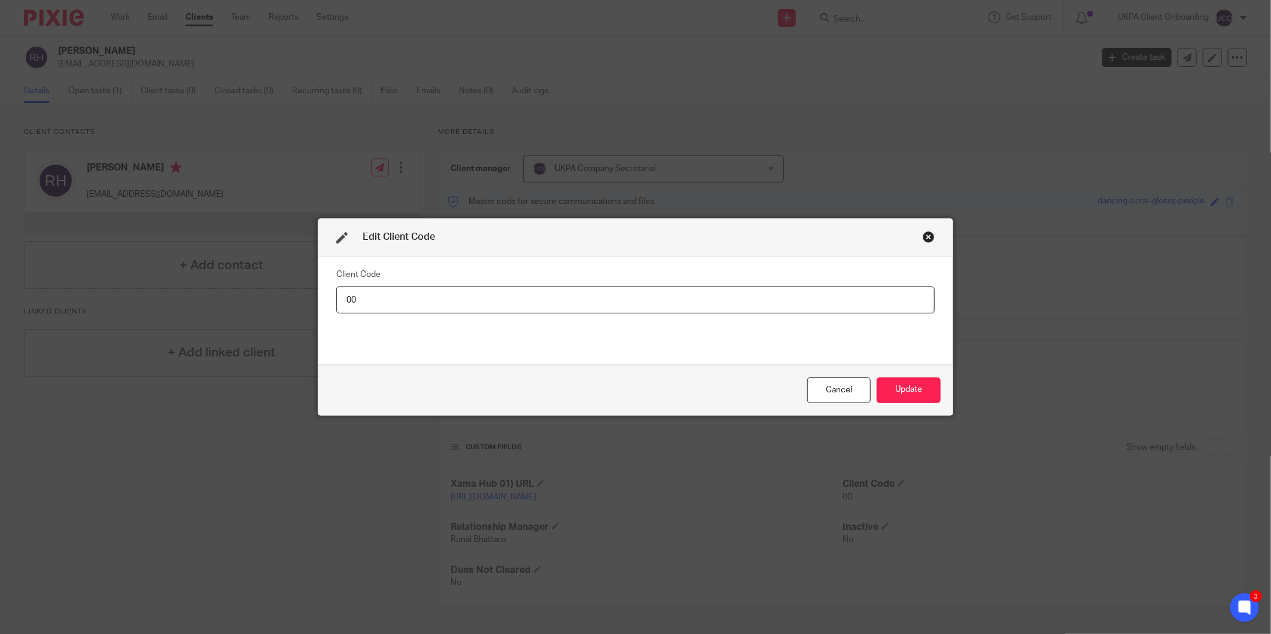
click at [850, 302] on input "00" at bounding box center [635, 300] width 598 height 27
type input "ROG001"
click at [880, 379] on button "Update" at bounding box center [909, 391] width 64 height 26
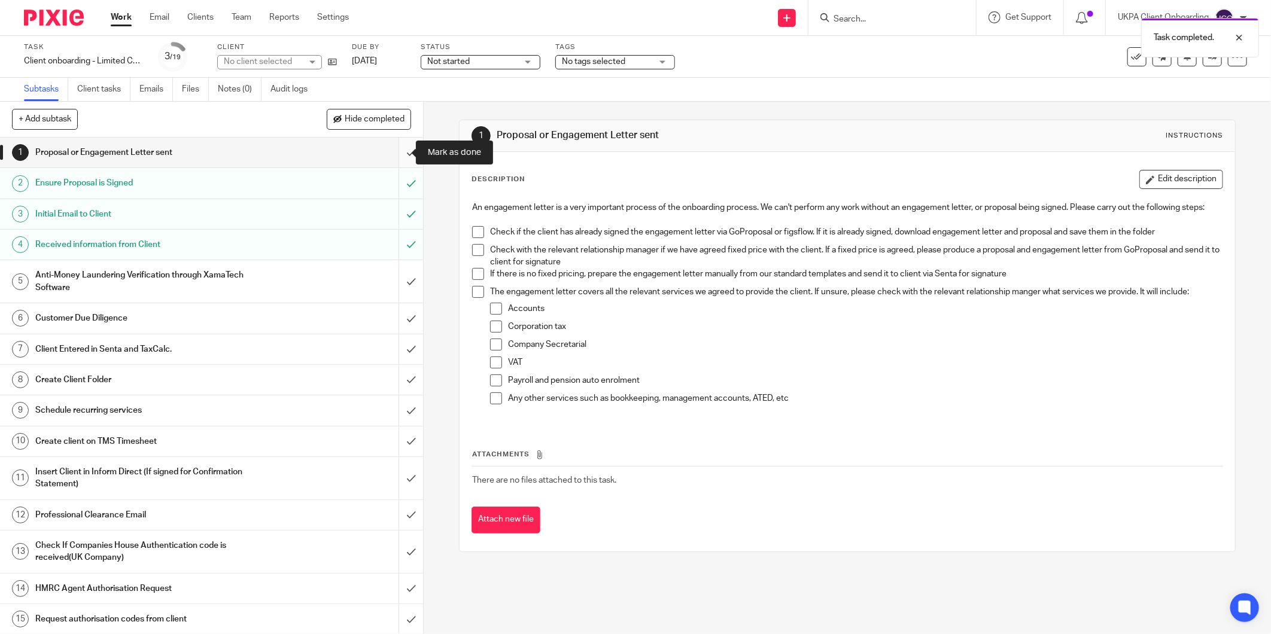
click at [402, 156] on input "submit" at bounding box center [211, 153] width 423 height 30
click at [402, 318] on input "submit" at bounding box center [211, 318] width 423 height 30
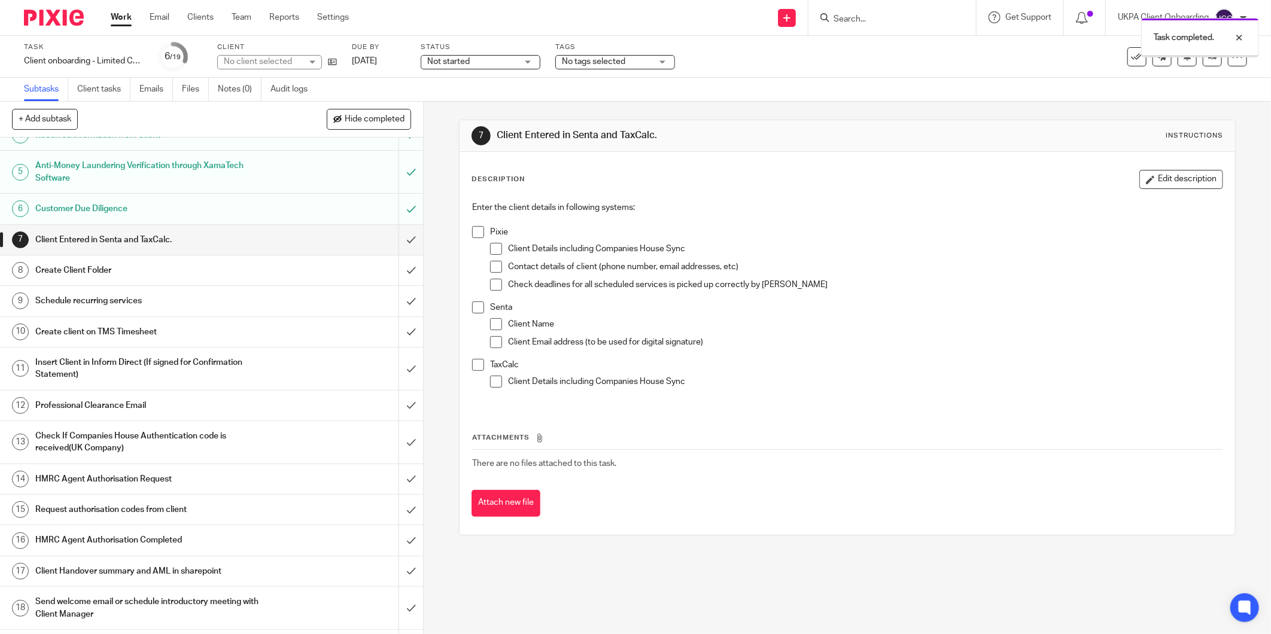
scroll to position [138, 0]
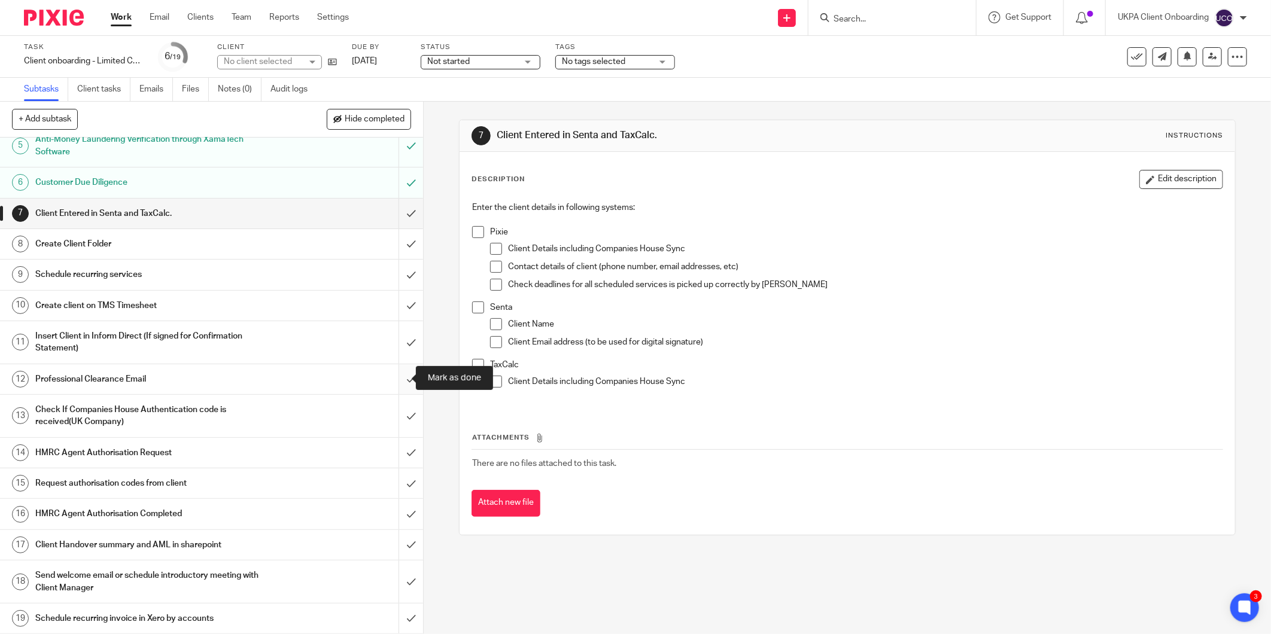
click at [400, 378] on input "submit" at bounding box center [211, 379] width 423 height 30
click at [115, 586] on h1 "Send welcome email or schedule introductory meeting with Client Manager" at bounding box center [152, 582] width 235 height 31
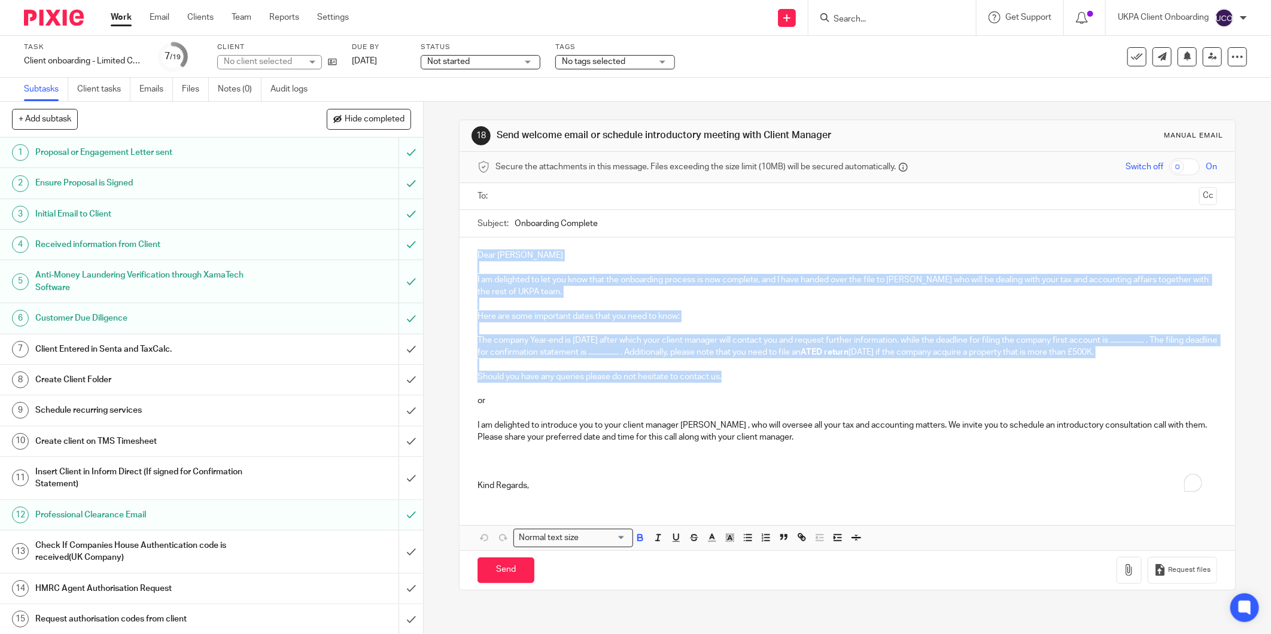
click at [756, 372] on div "Dear [PERSON_NAME] I am delighted to let you know that the onboarding process i…" at bounding box center [848, 369] width 776 height 263
click at [763, 354] on p "The company Year-end is [DATE] after which your client manager will contact you…" at bounding box center [848, 347] width 740 height 25
